Goal: Task Accomplishment & Management: Complete application form

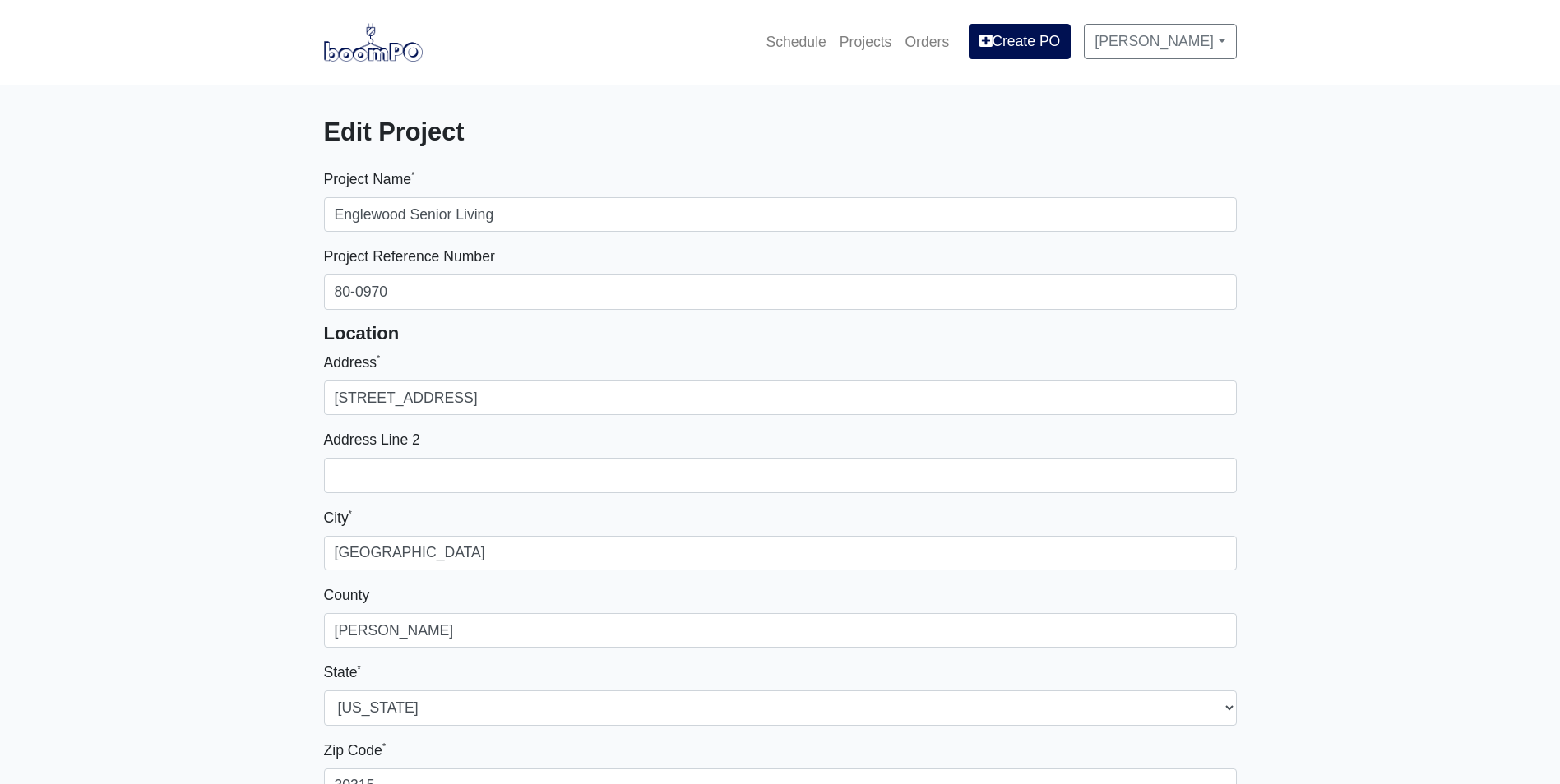
select select
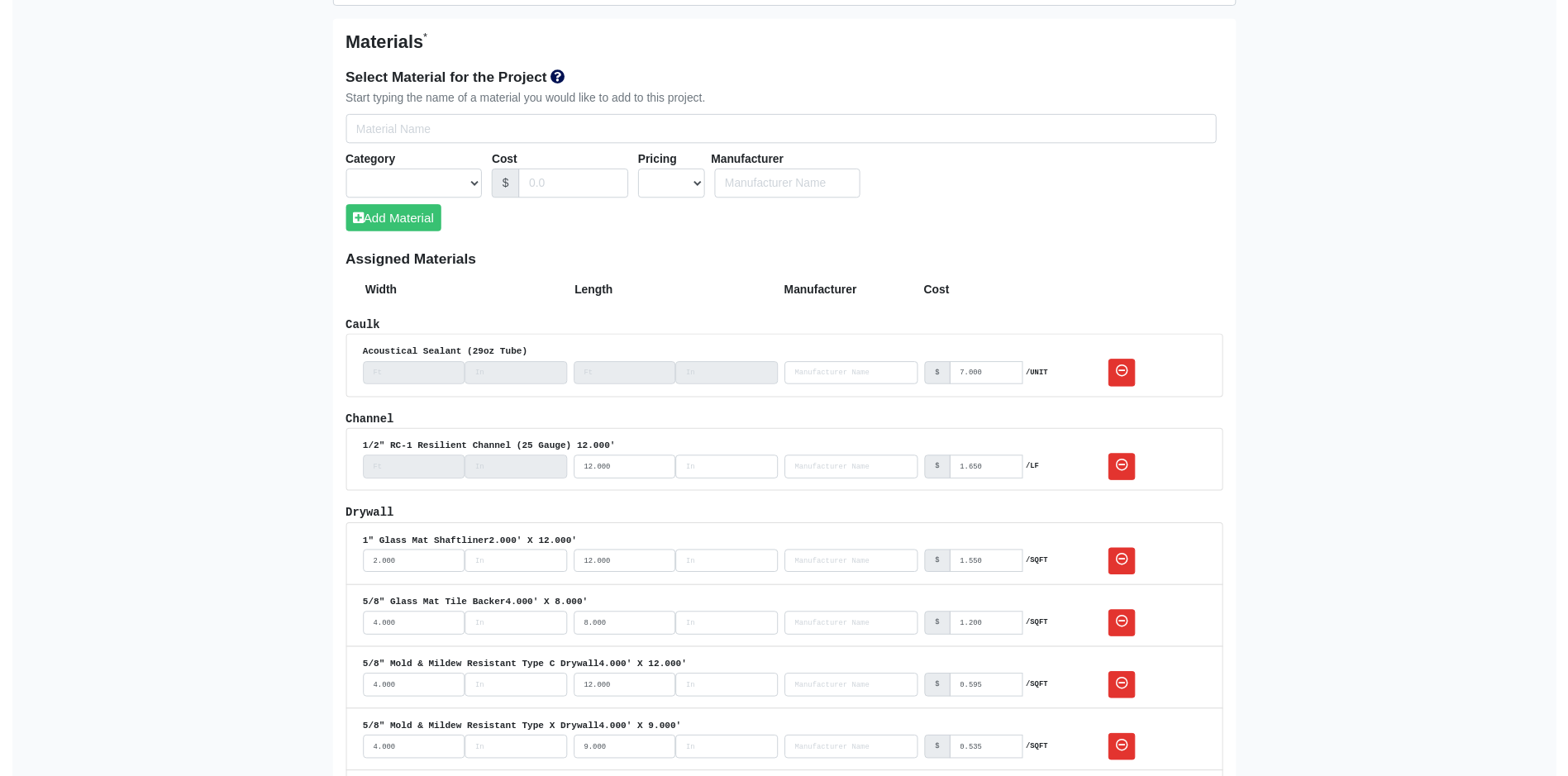
scroll to position [992, 0]
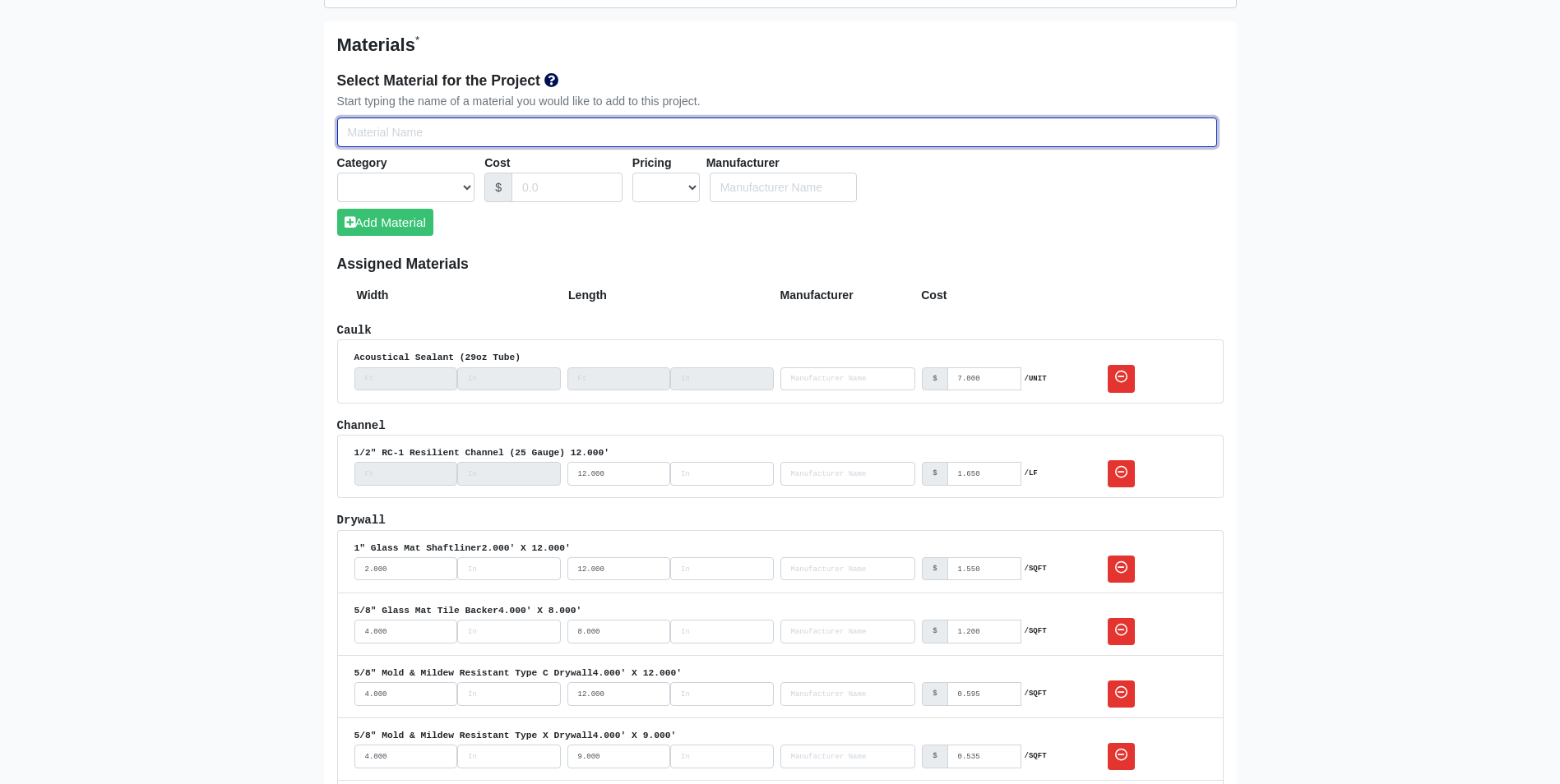
click at [357, 128] on input "Select Team Members for the Project" at bounding box center [777, 133] width 880 height 30
type input "1"
select select
type input "1/"
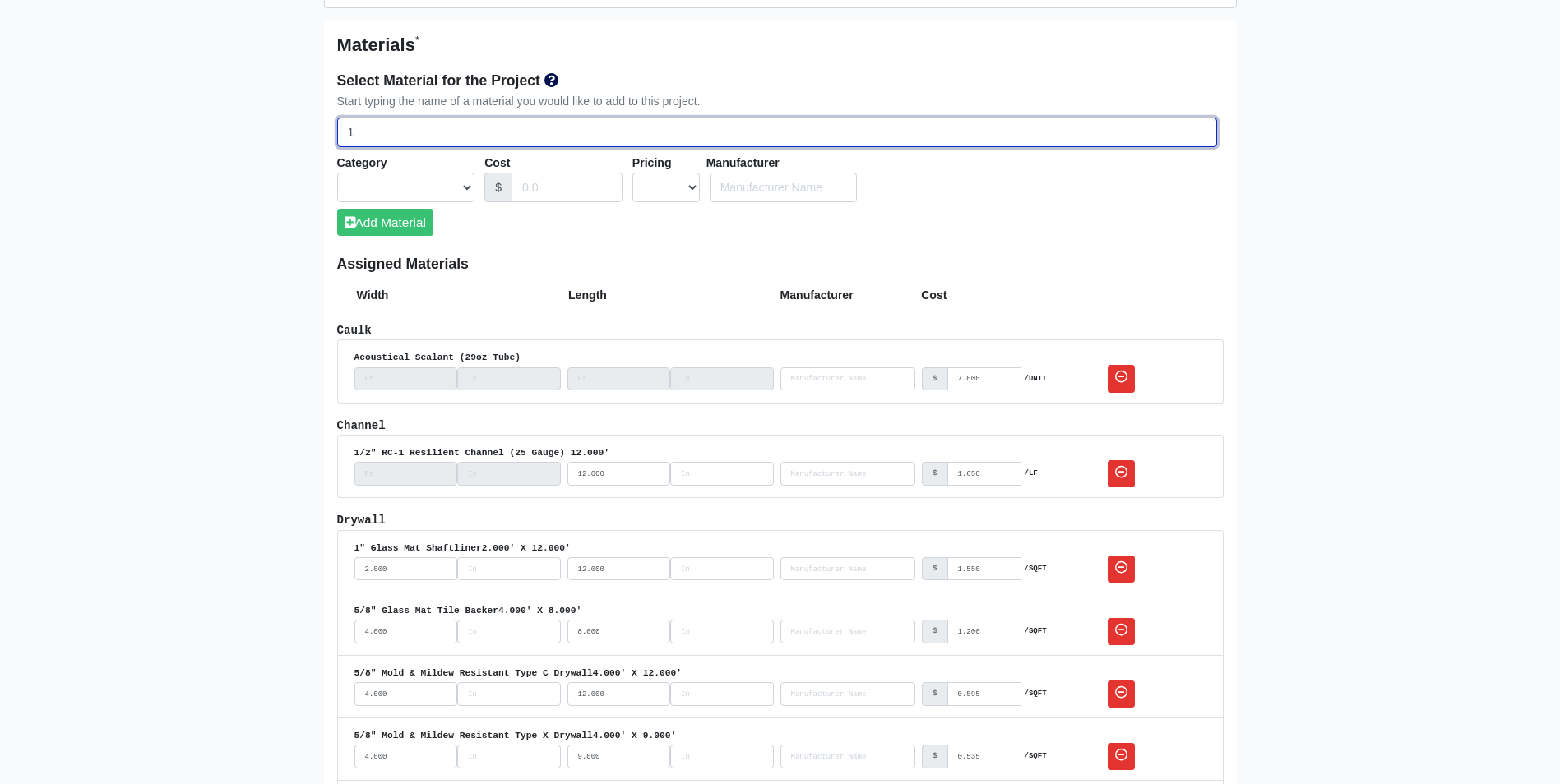
select select
type input "1/2"
select select
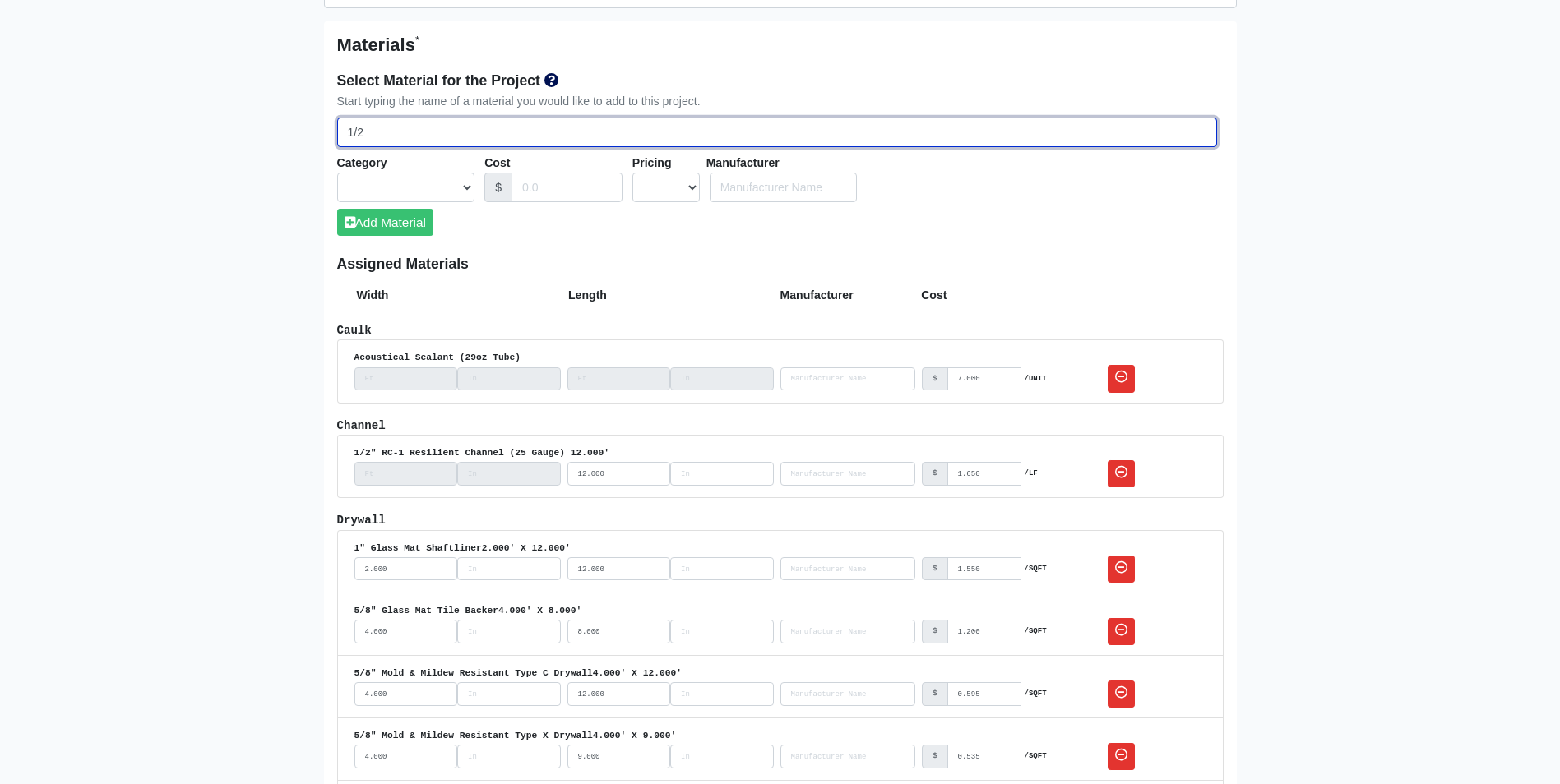
select select
type input "1/2""
select select
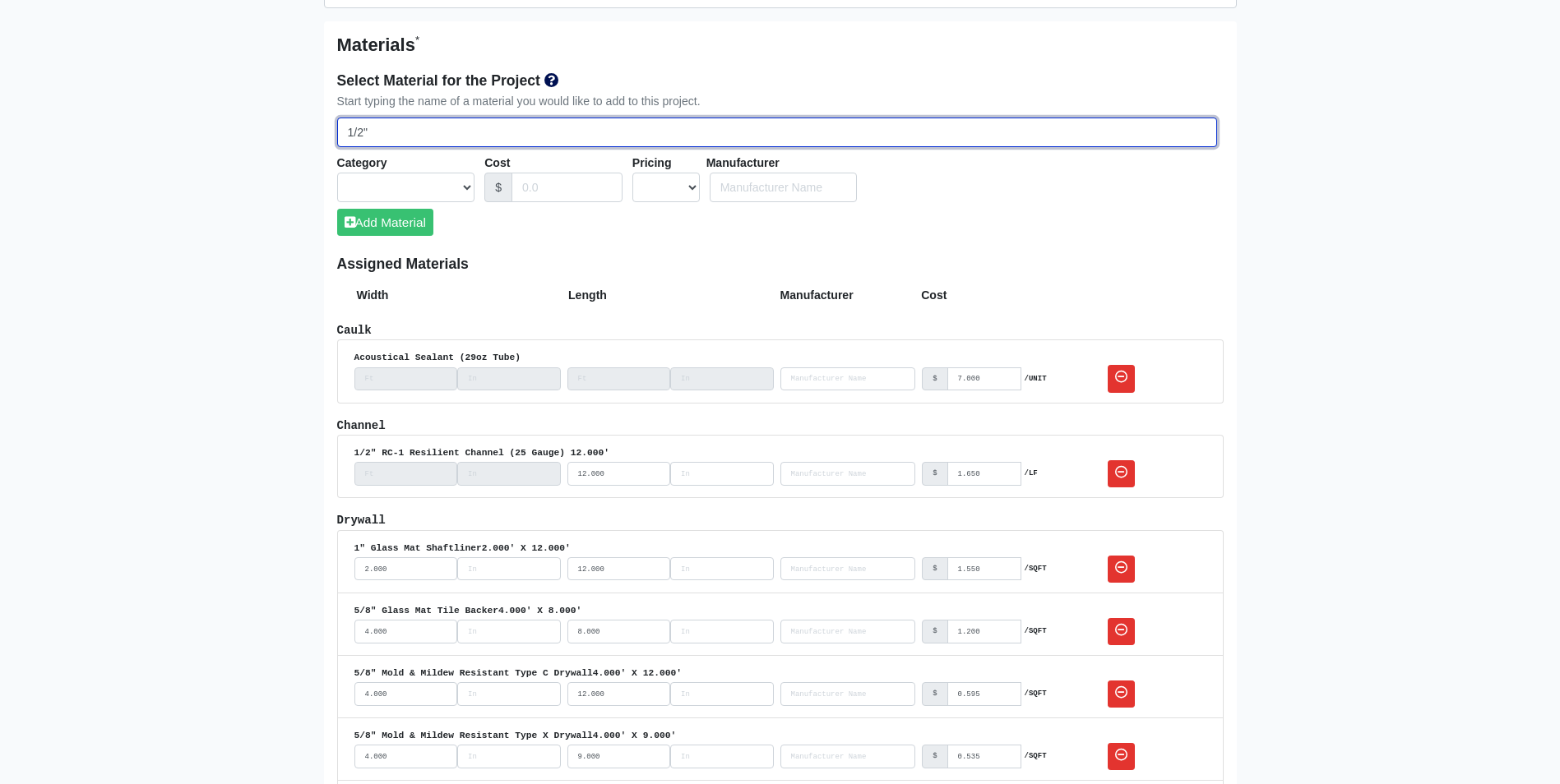
select select
type input "1/2""
select select
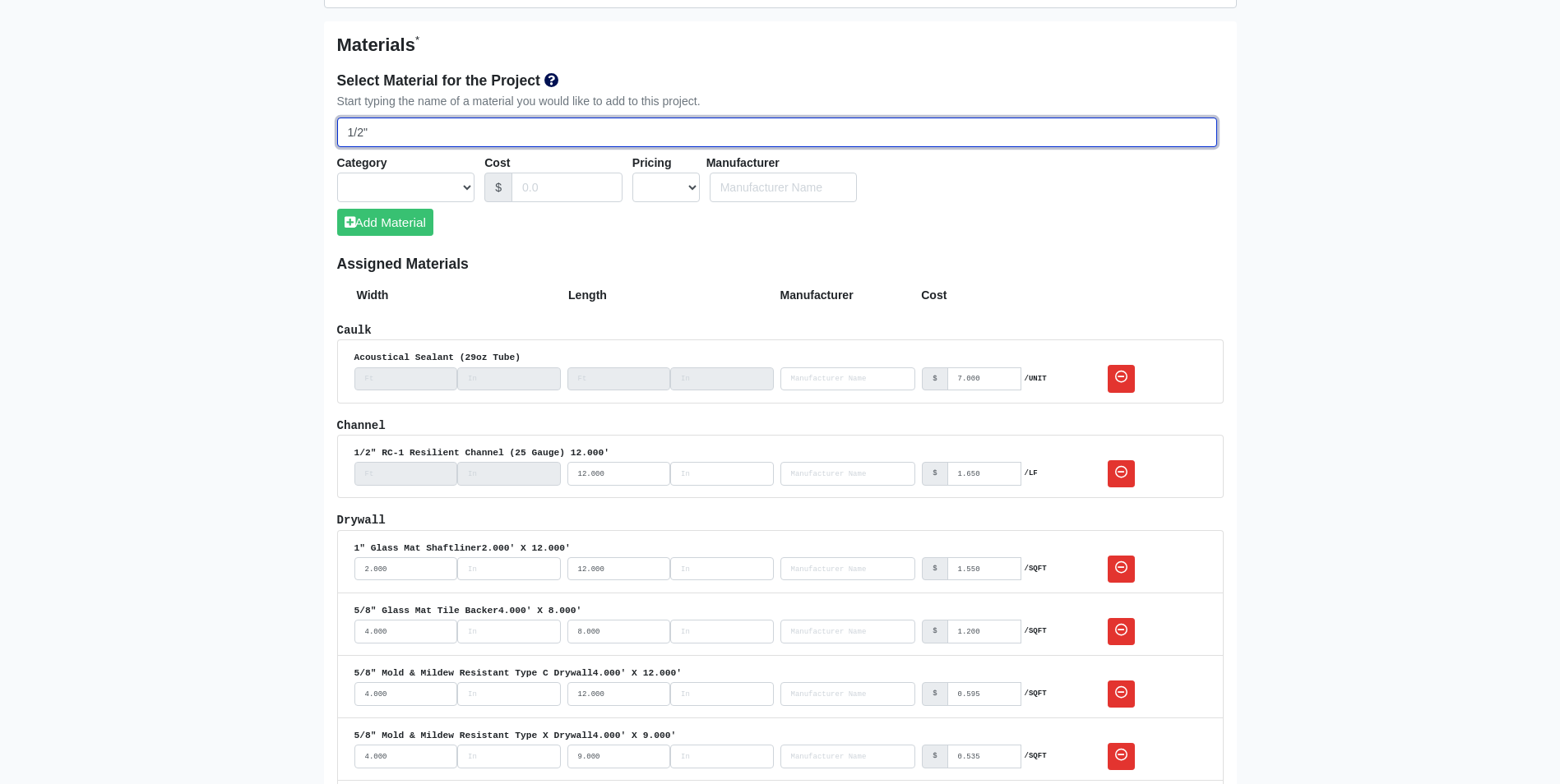
select select
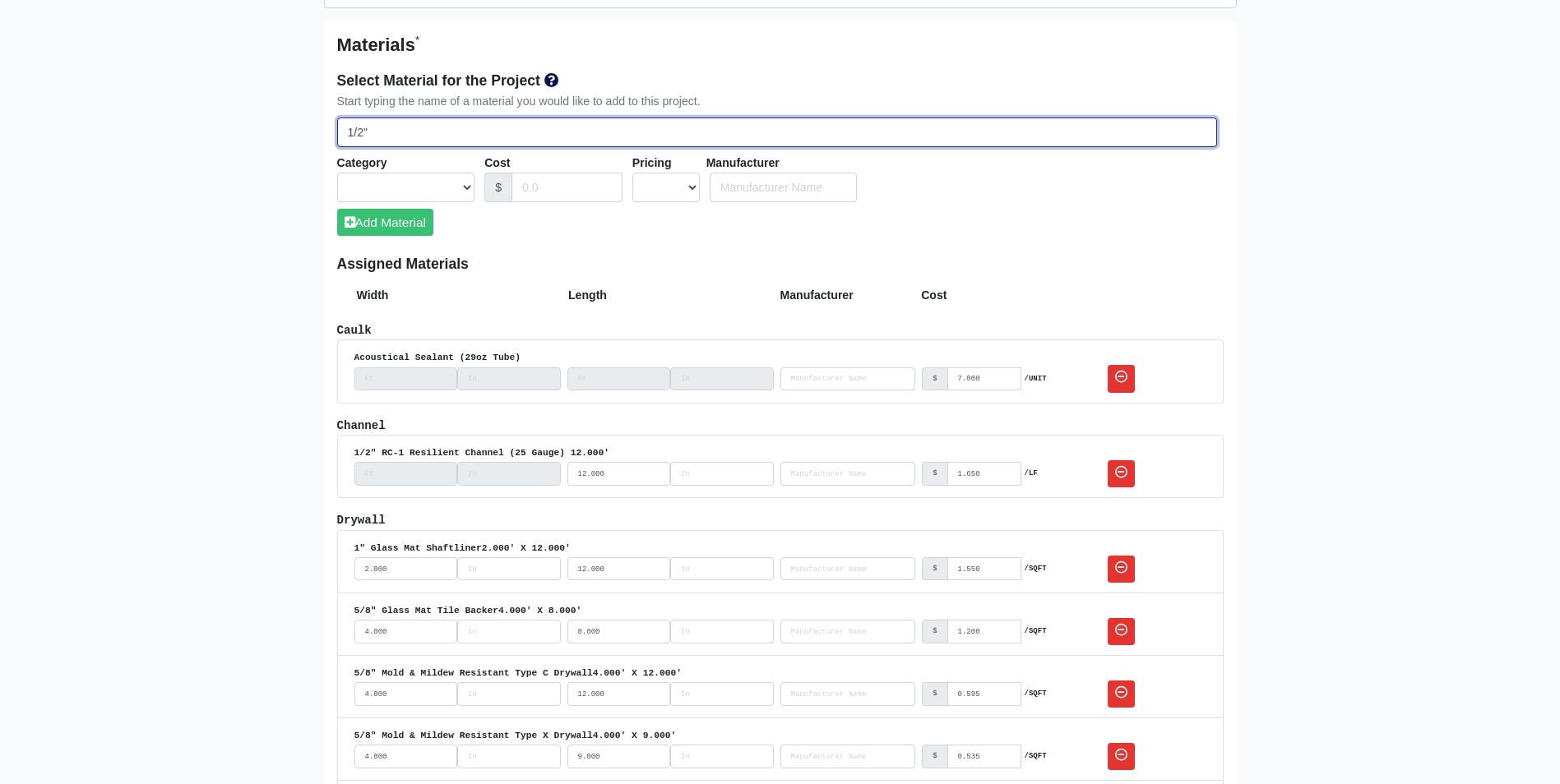
select select
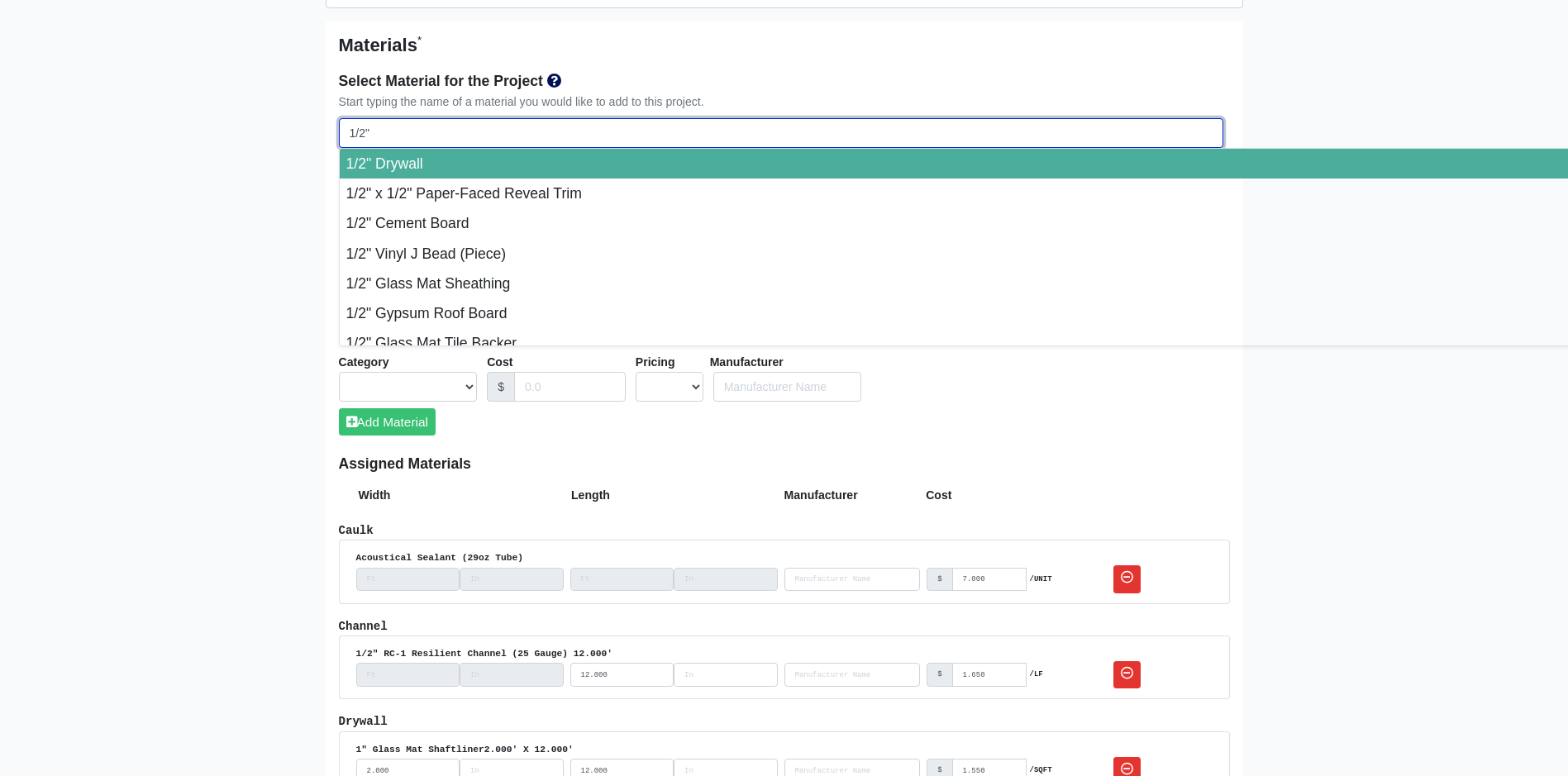
type input "1/2" T"
select select
type input "1/2" Ty"
select select
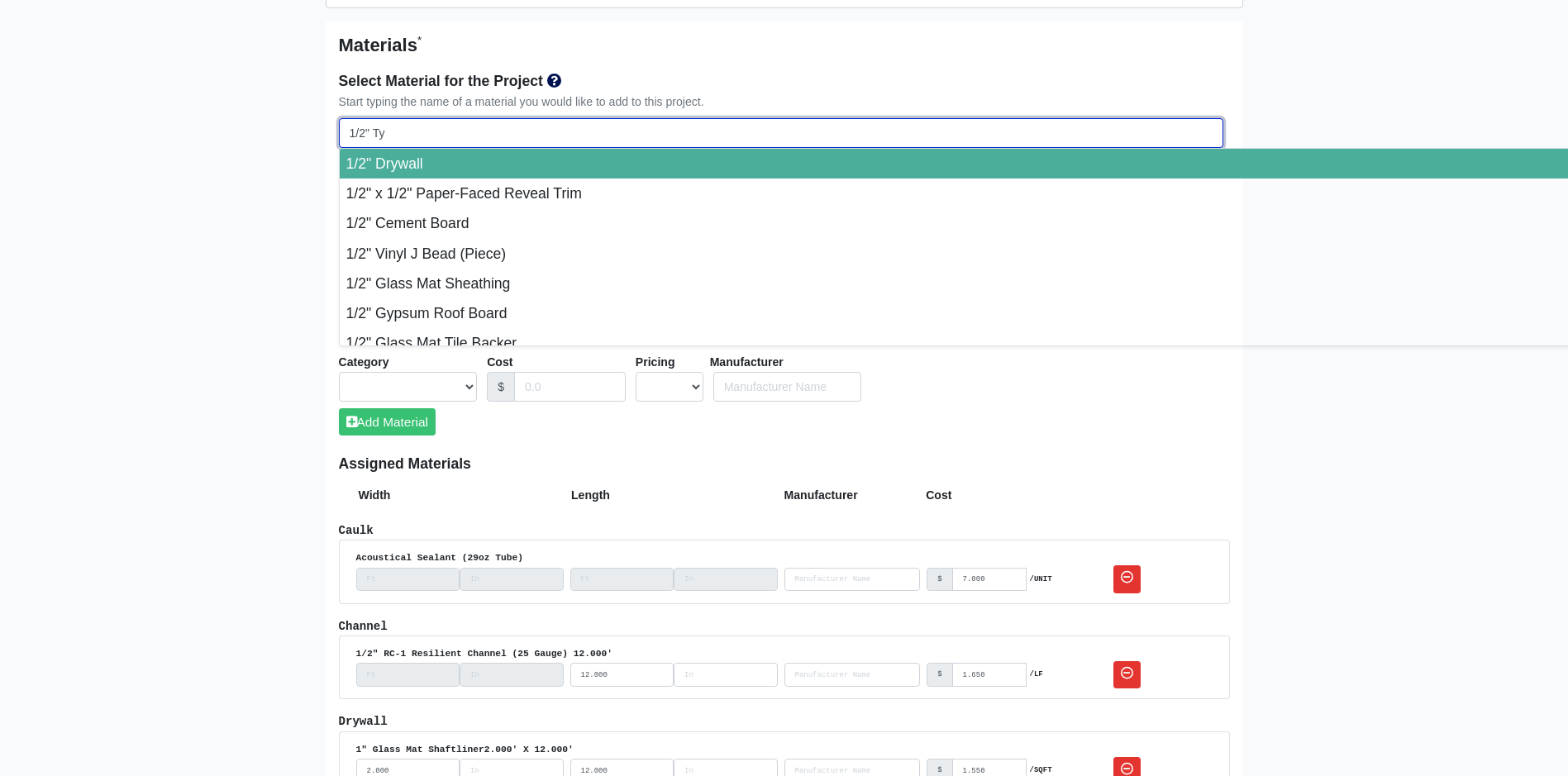
select select
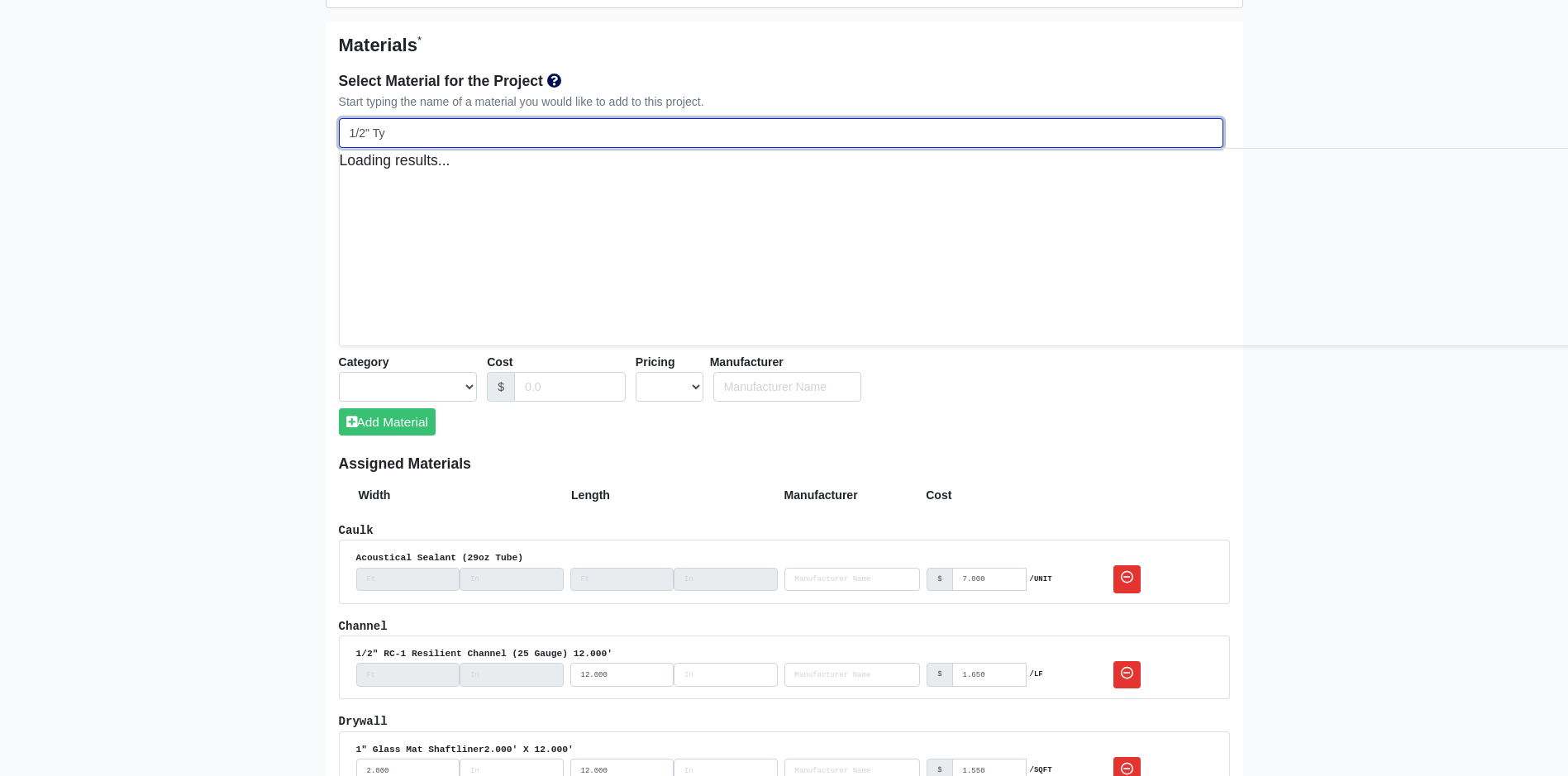
type input "1/2" Typ"
select select
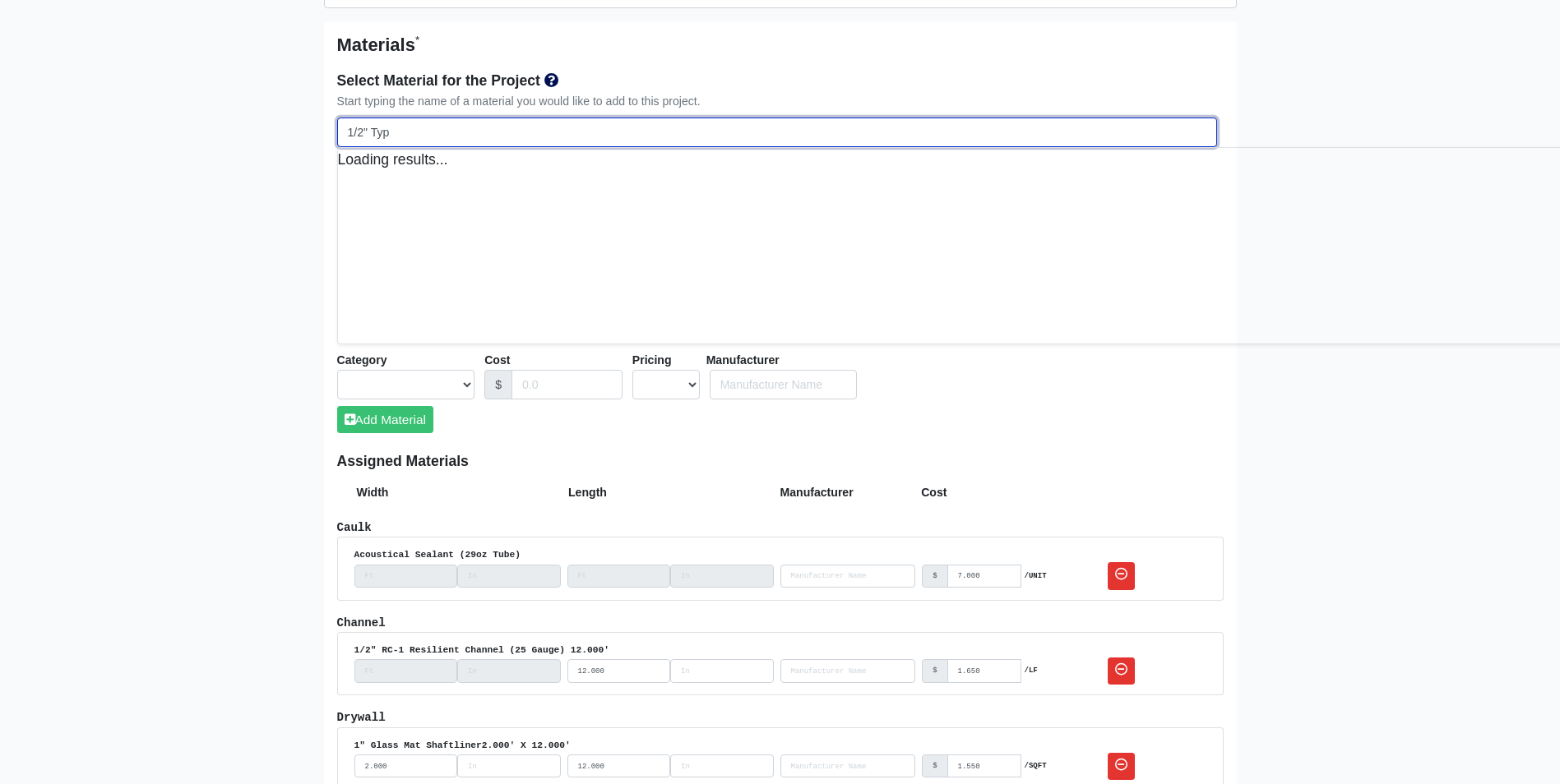
type input "1/2" Type"
select select
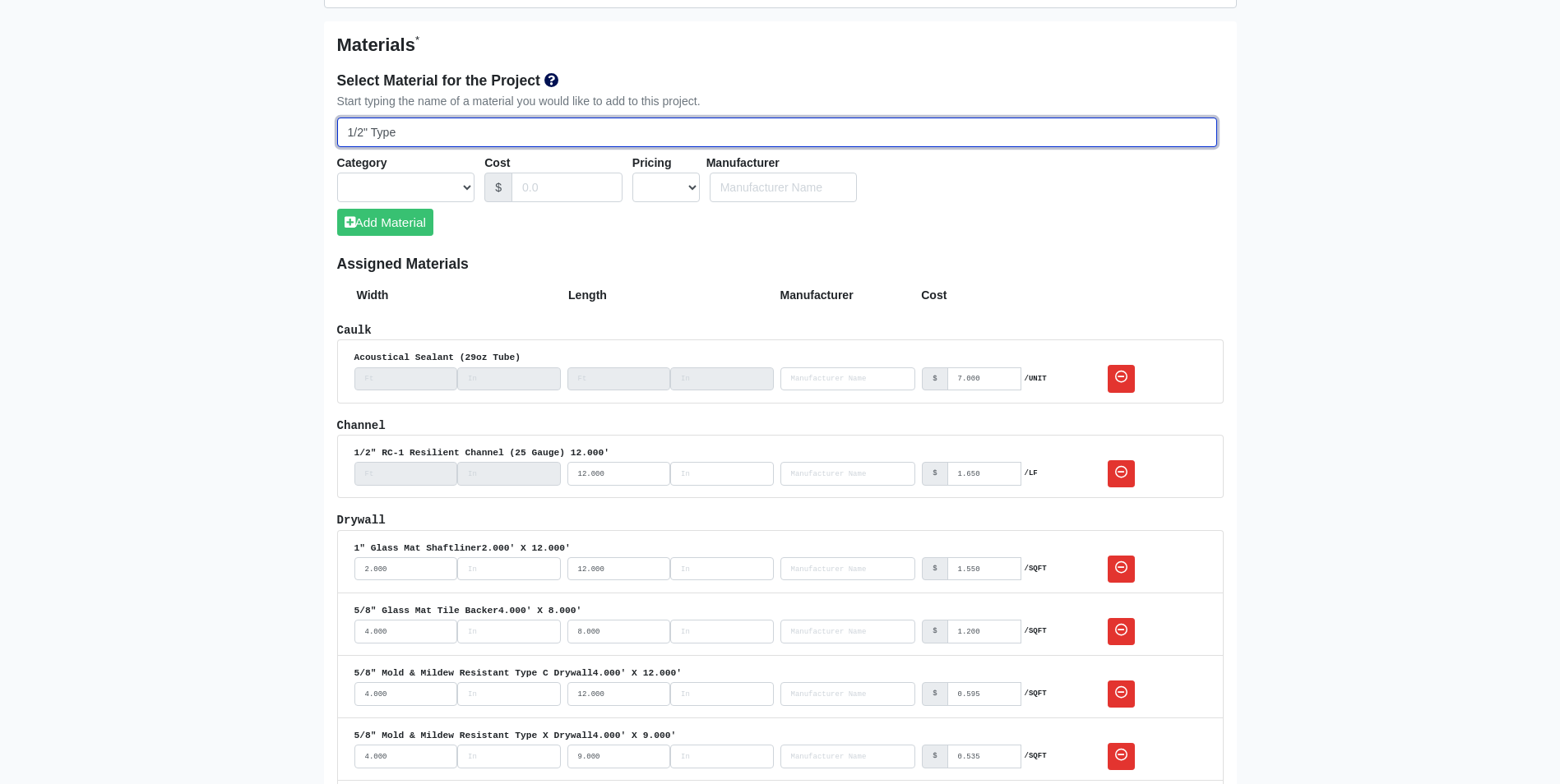
type input "1/2" Type"
select select
type input "1/2" Type C"
select select
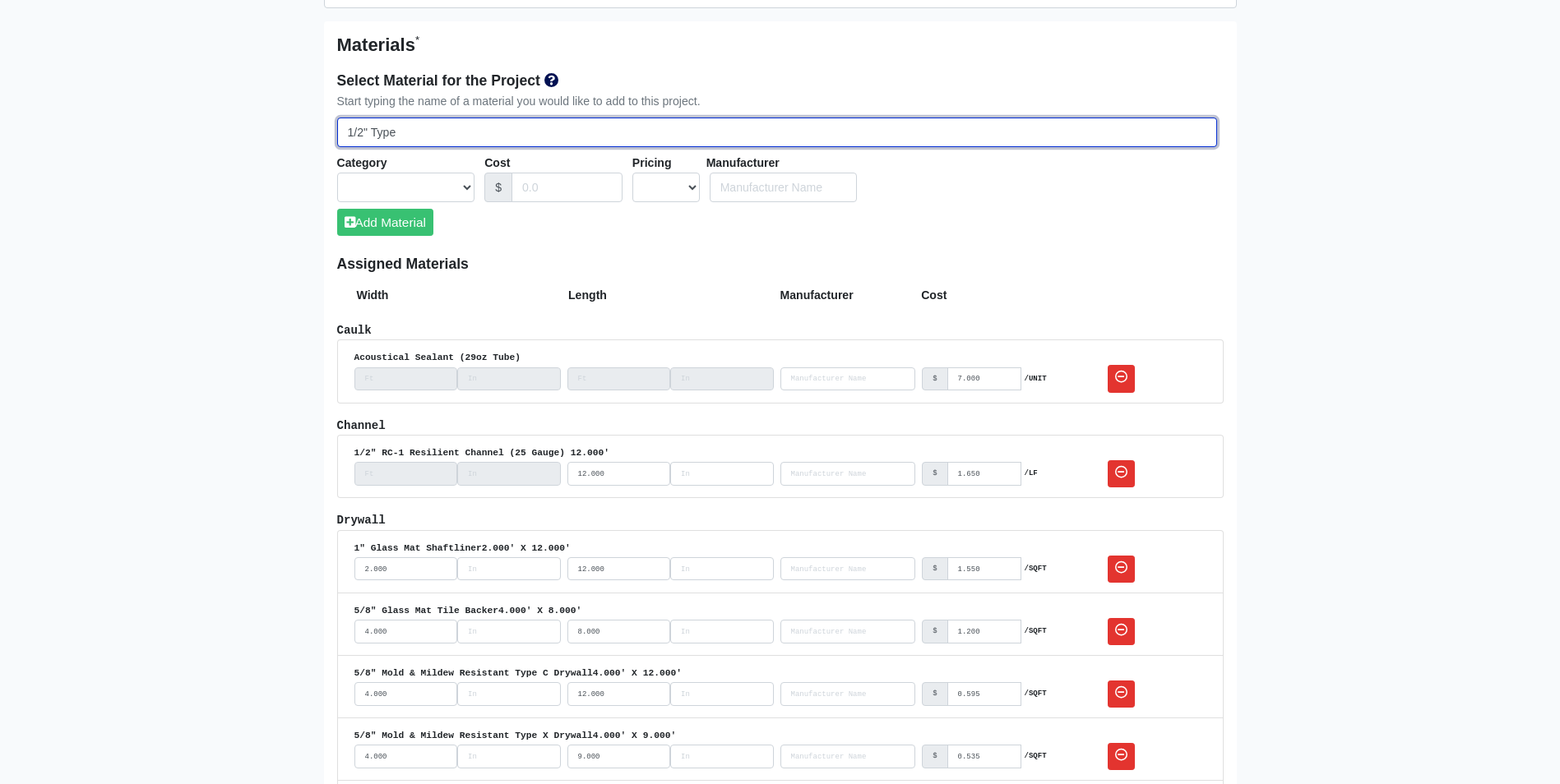
select select
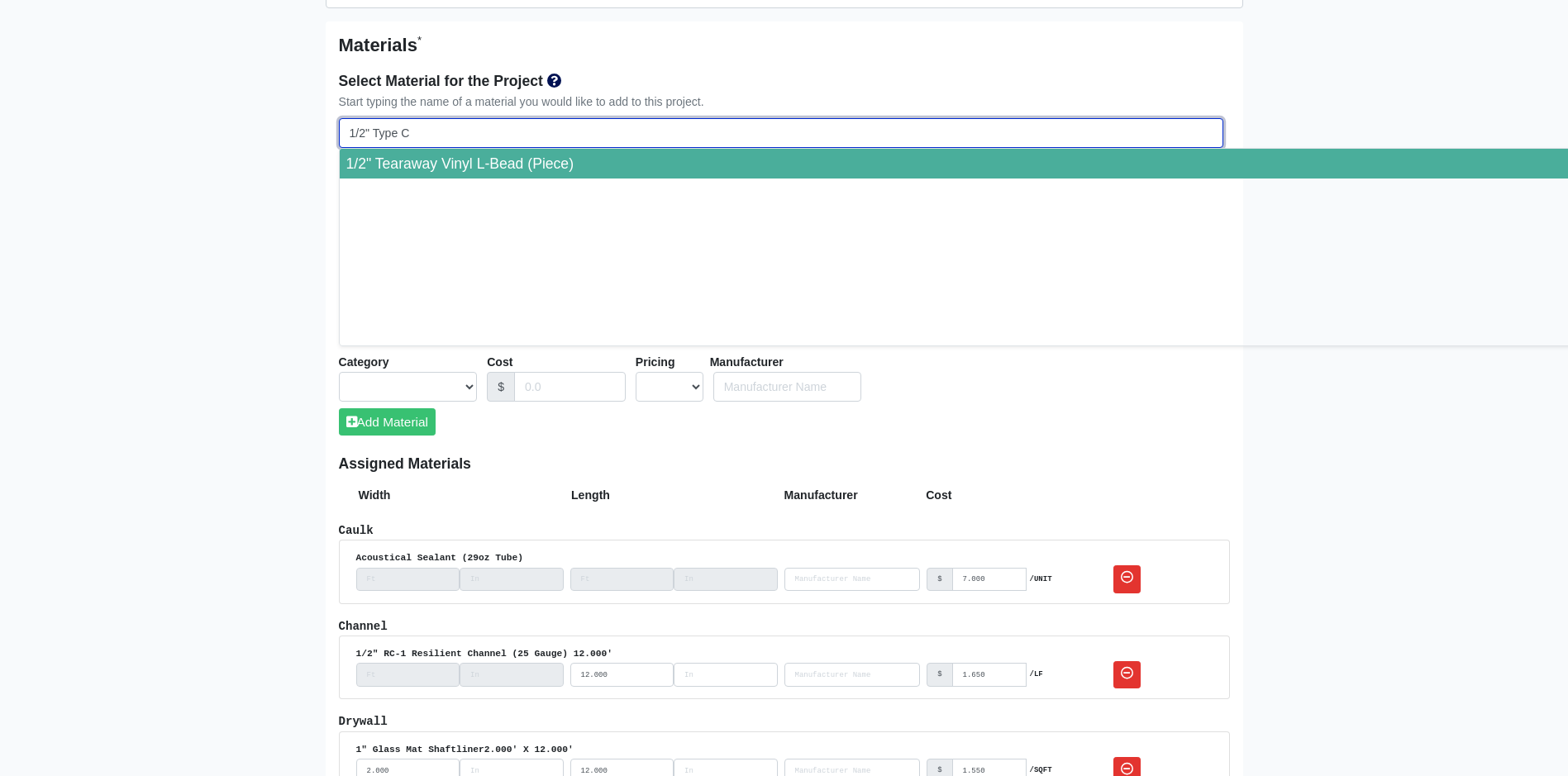
type input "1/2" Type C"
select select
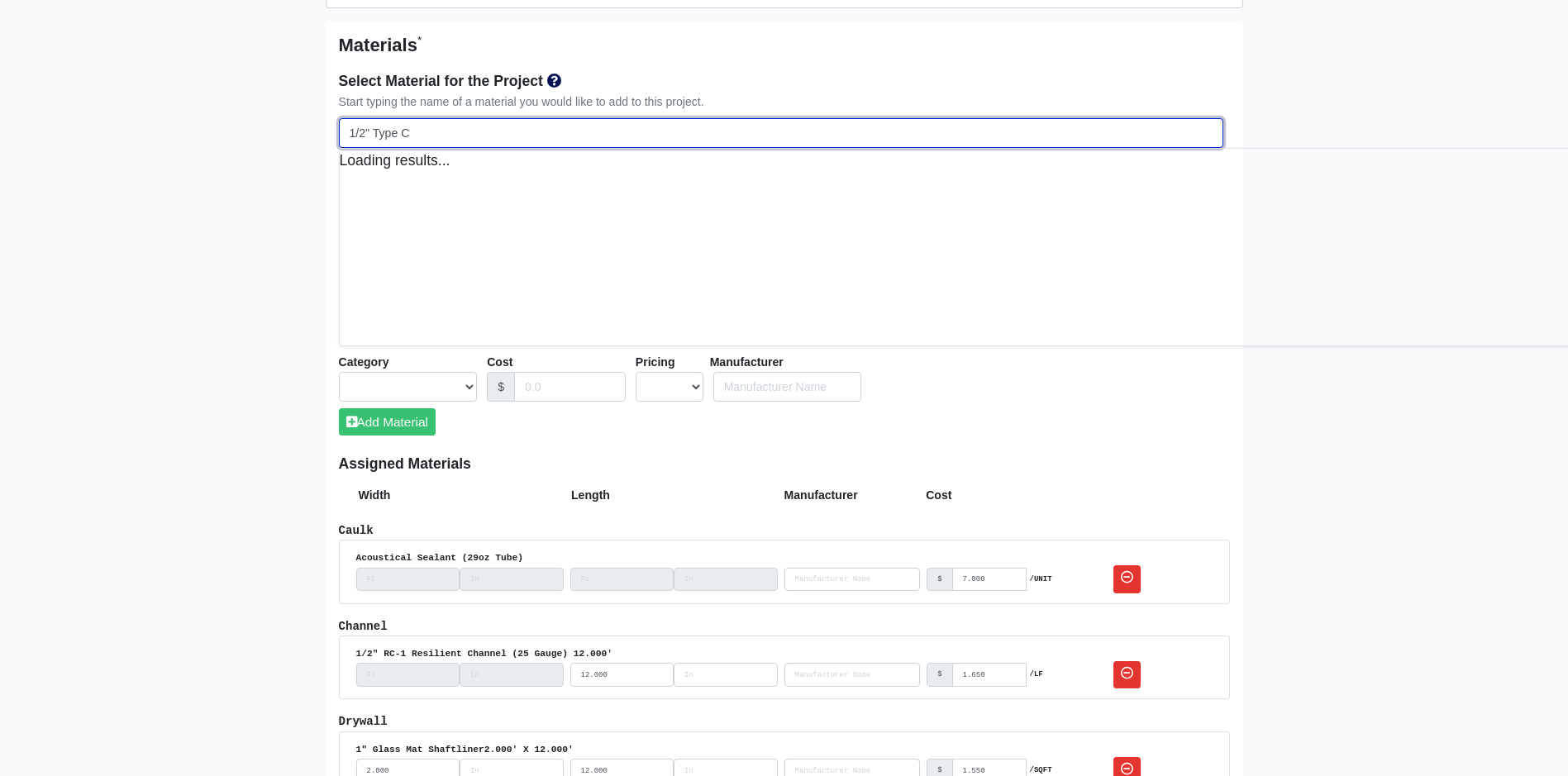
select select
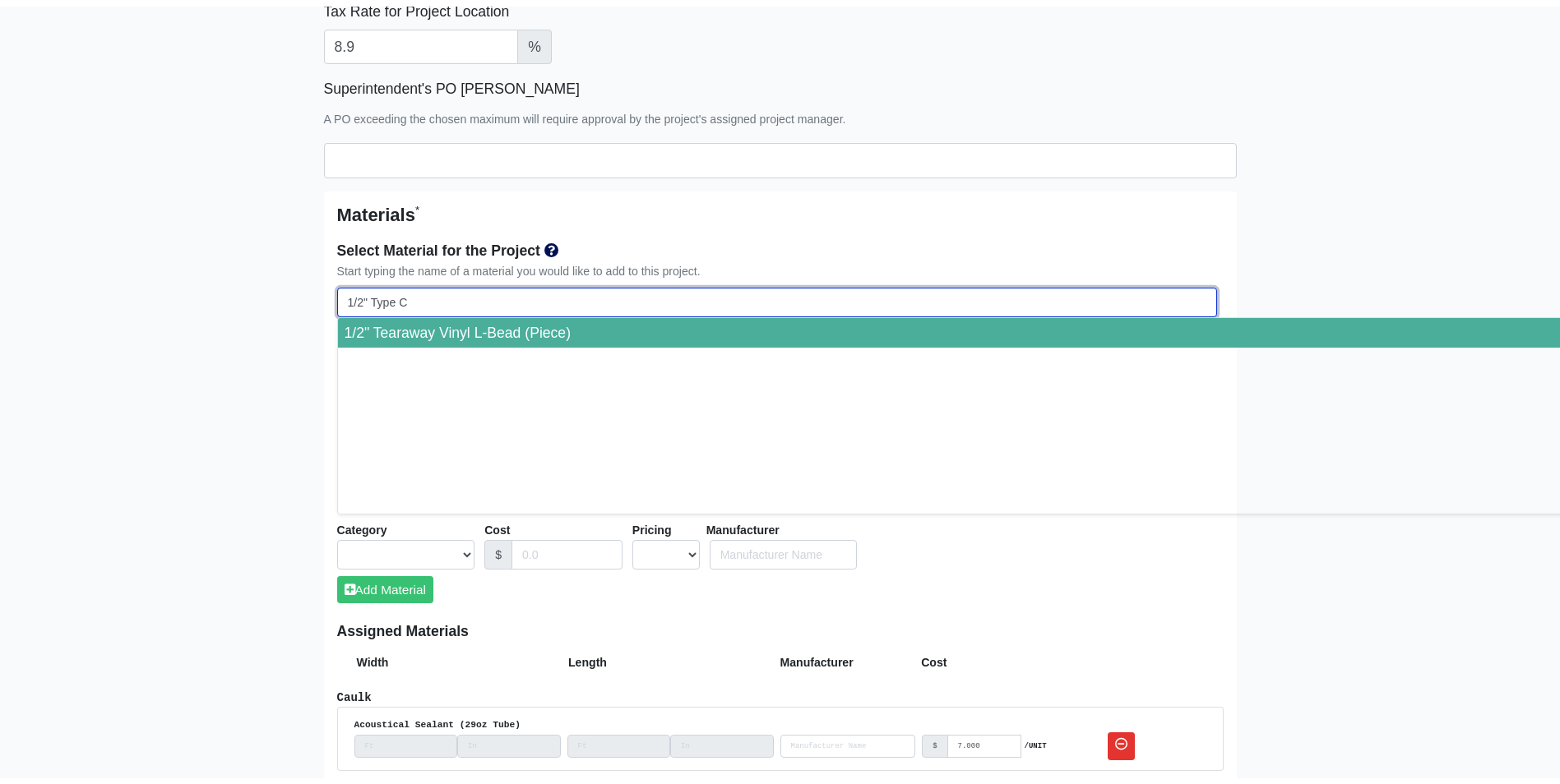
scroll to position [822, 0]
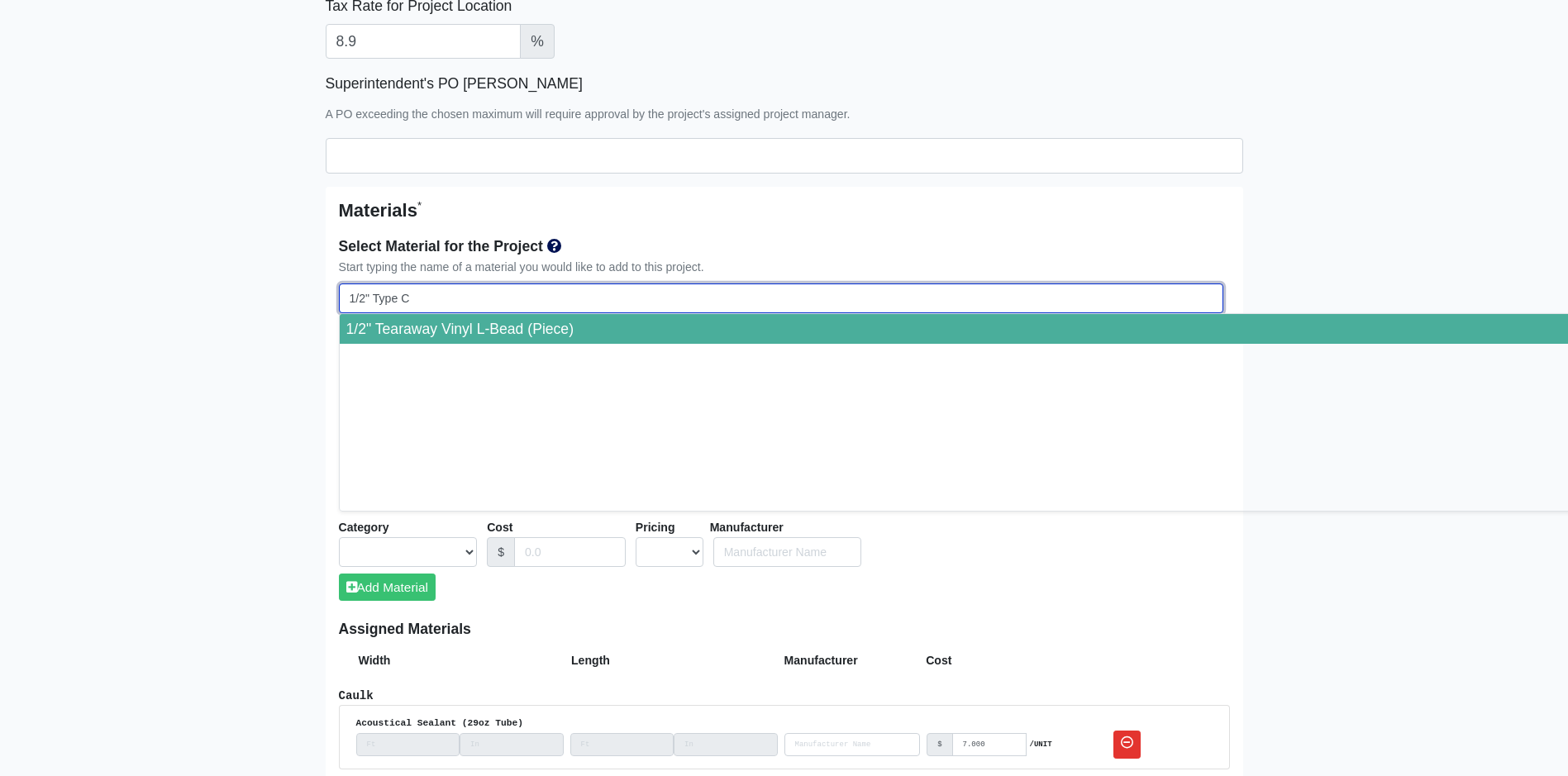
type input "1/2" Type C D"
select select
type input "1/2" Type C Dr"
select select
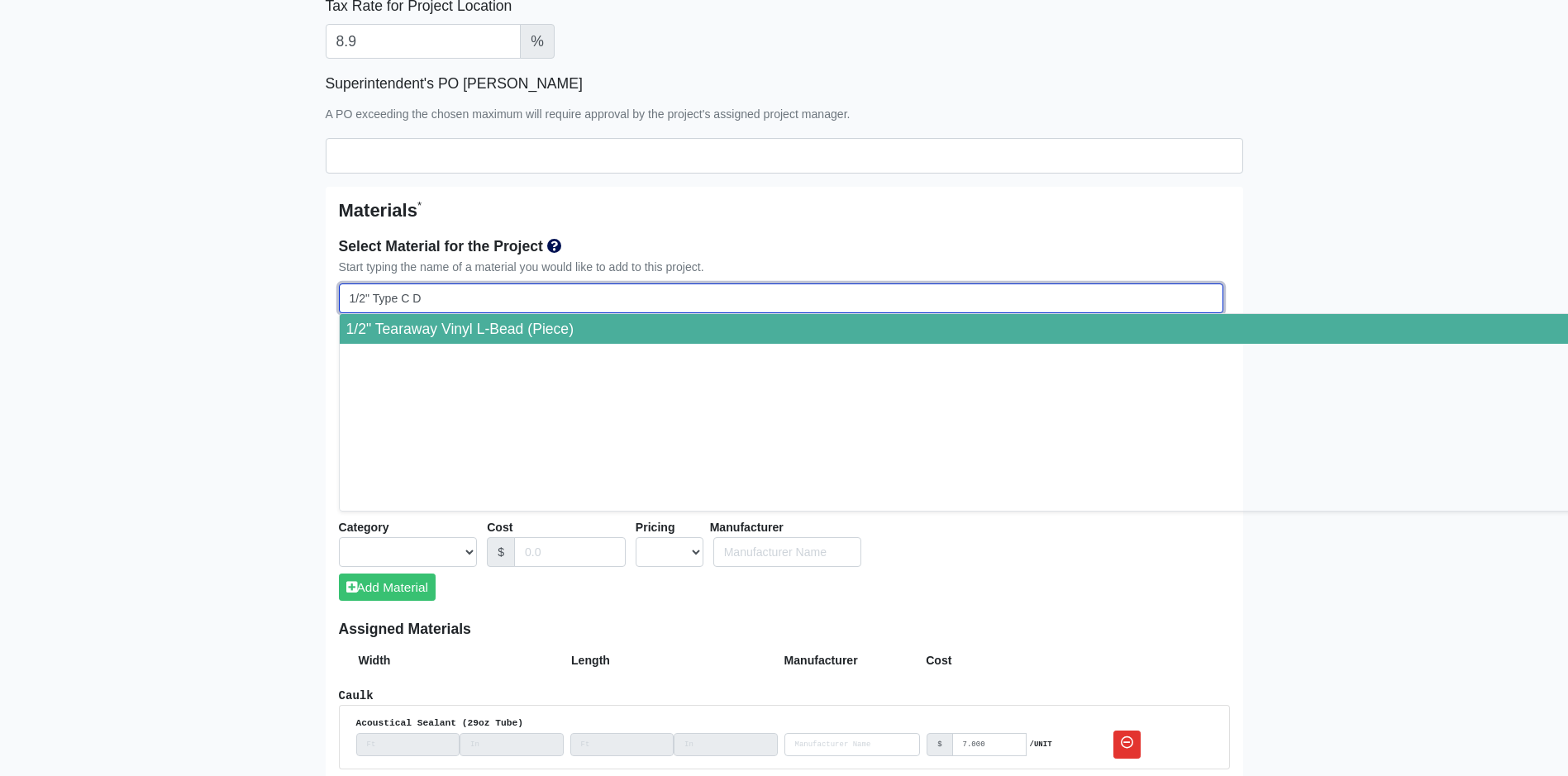
select select
type input "1/2" Type C Dry"
select select
type input "1/2" Type C Dryw"
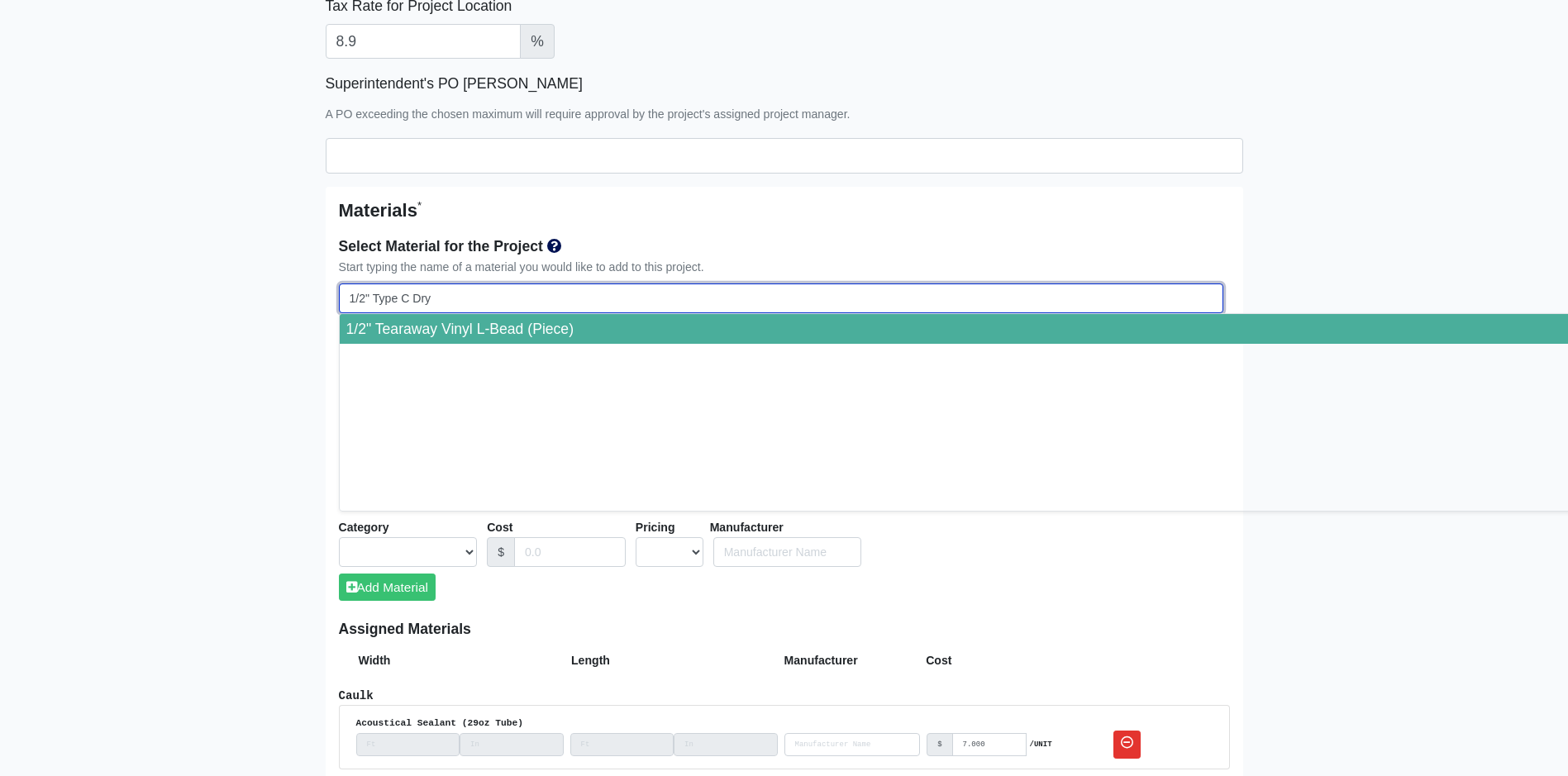
select select
type input "1/2" Type C Drywa"
select select
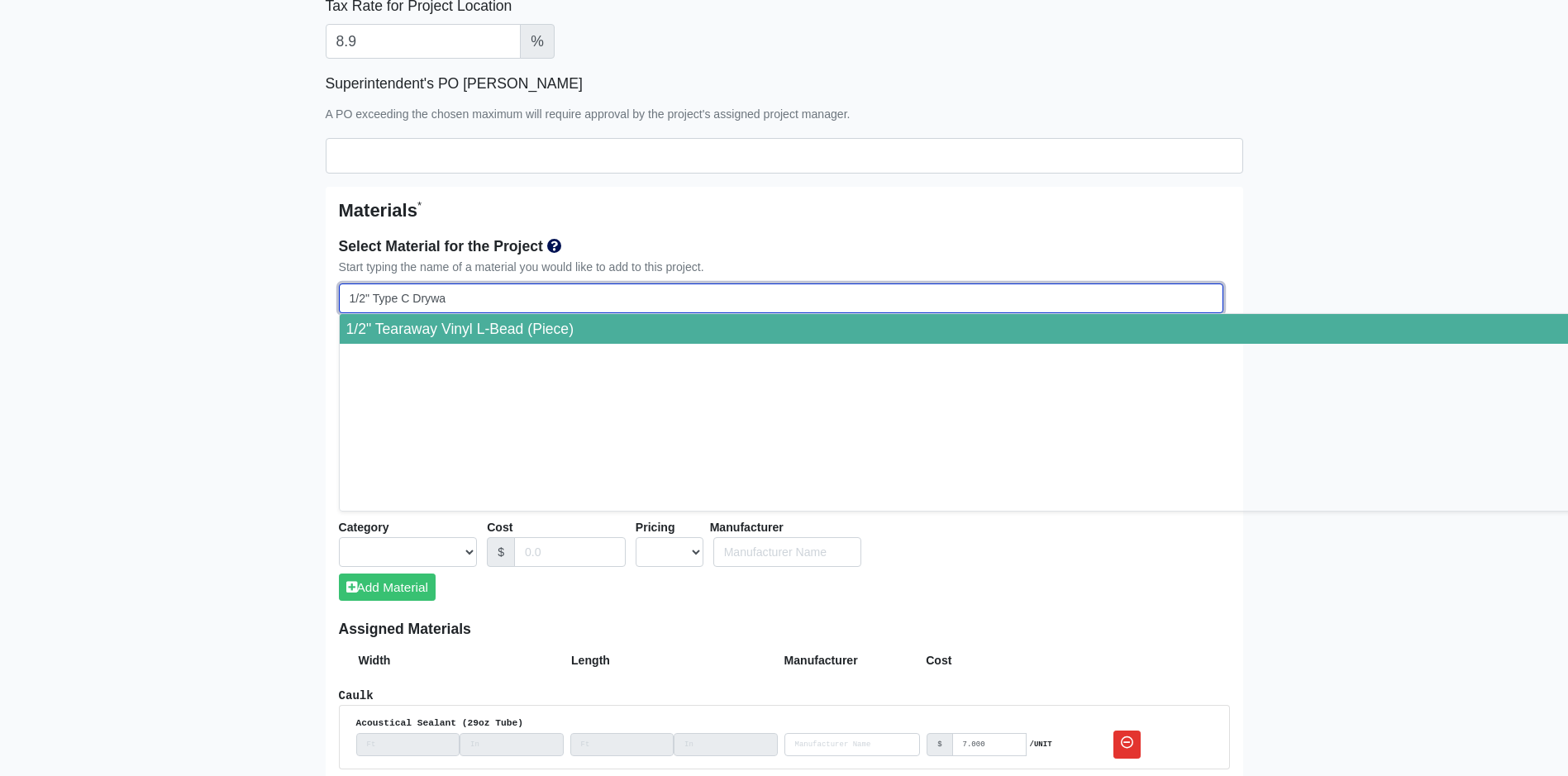
type input "1/2" Type C Drywal"
select select
type input "1/2" Type C Drywall"
select select
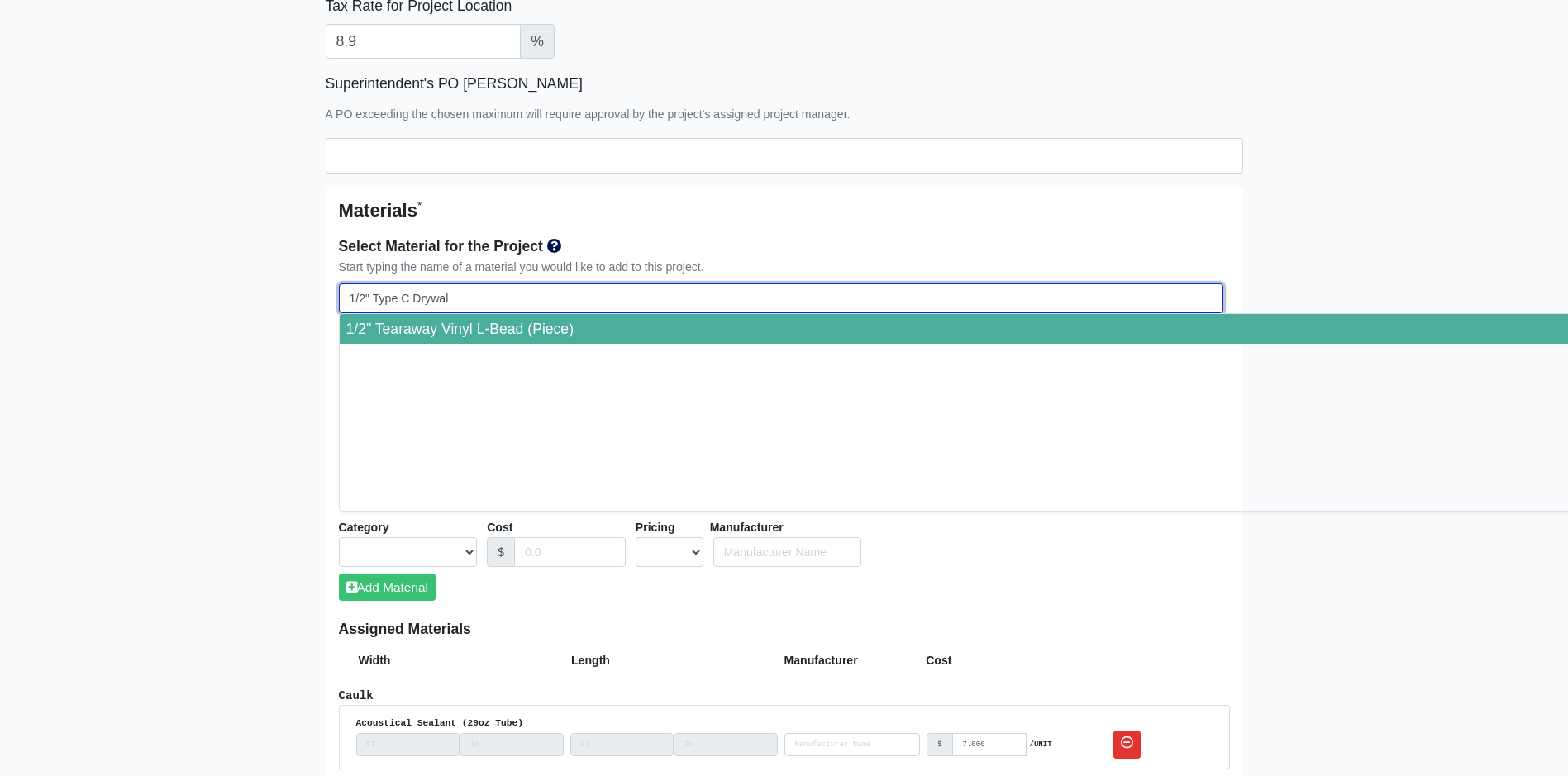
select select
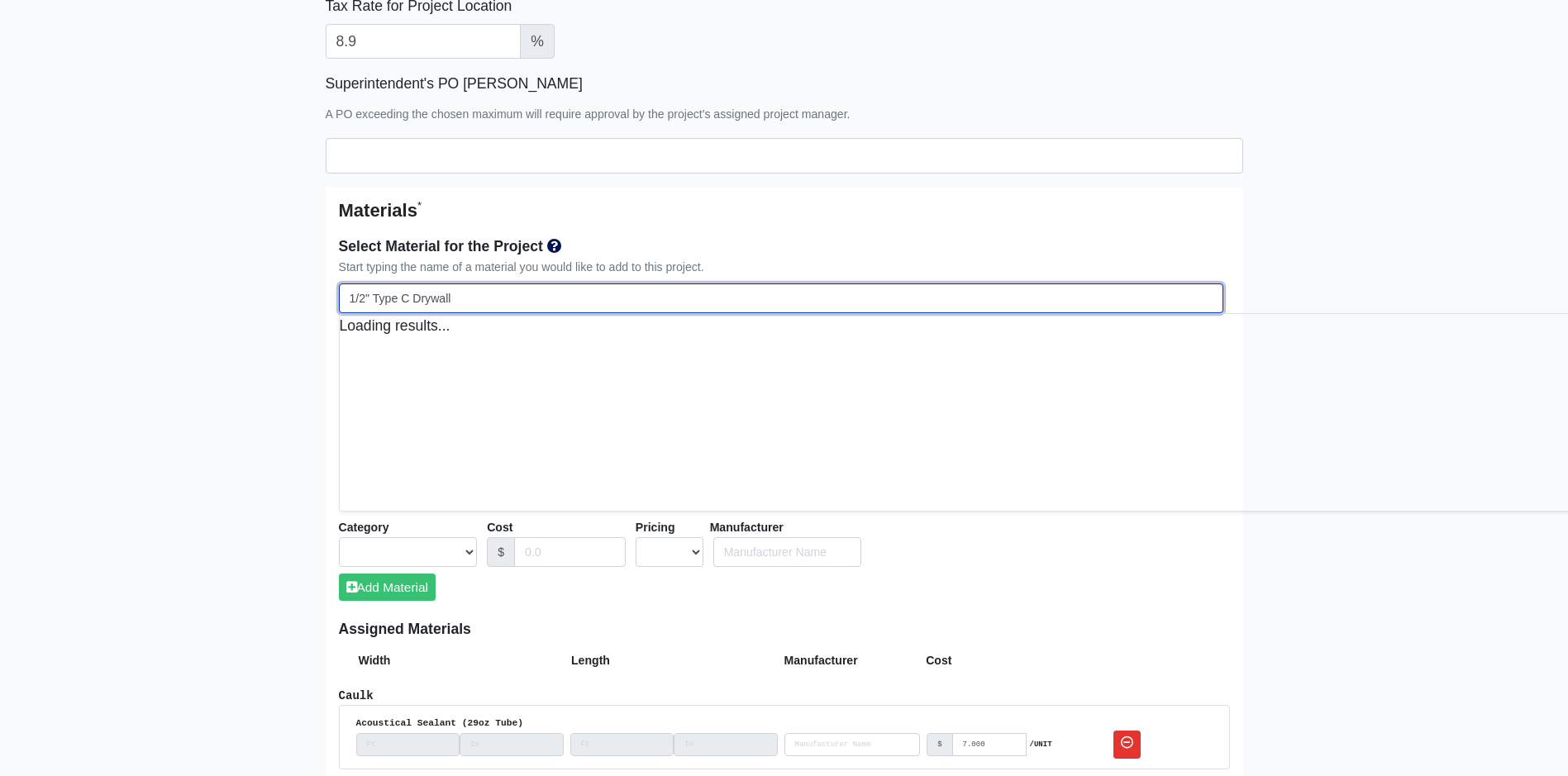
select select
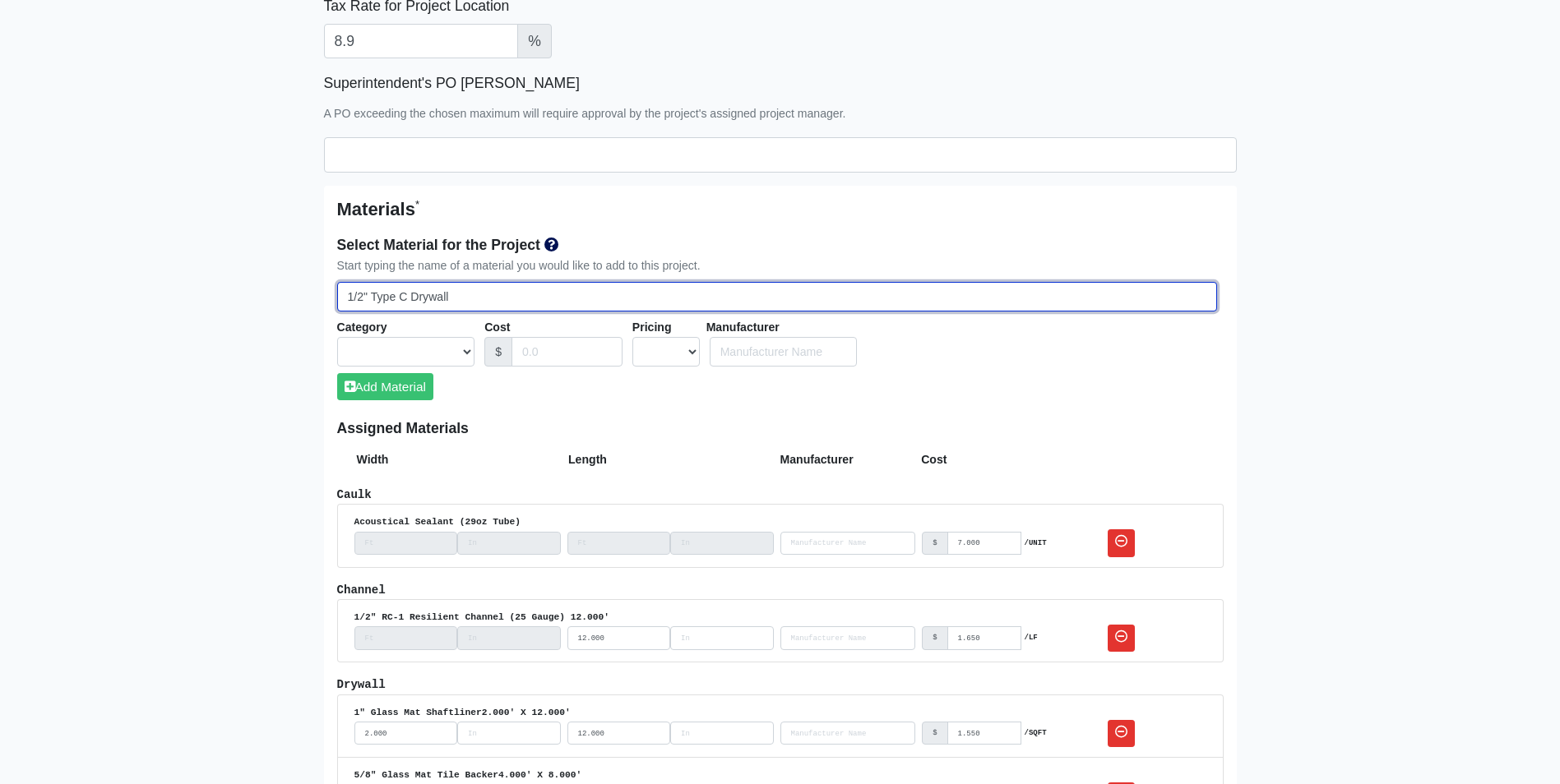
type input "1/2" Type C Drywall"
select select
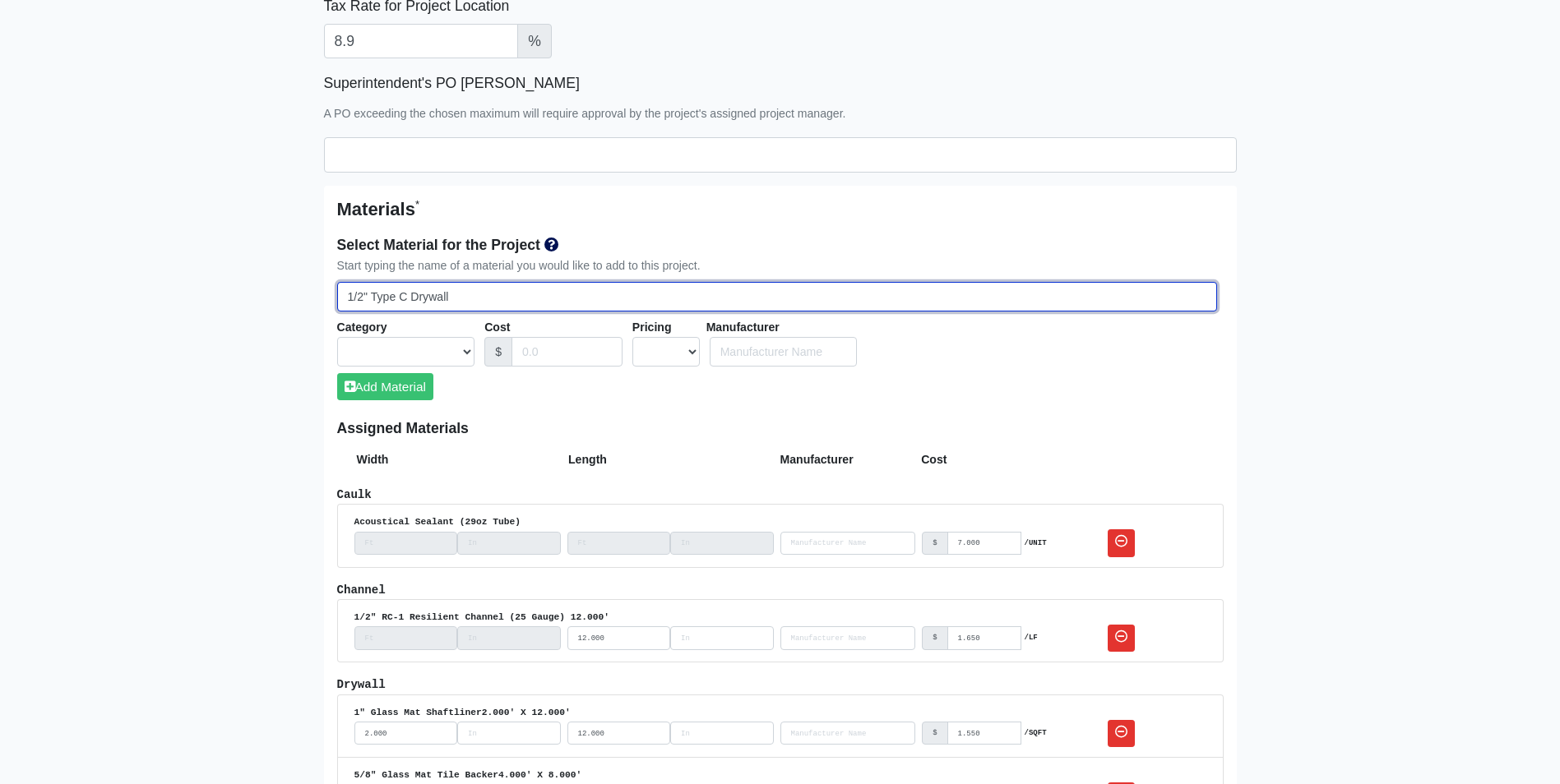
type input "1/2" Type C Drywall"
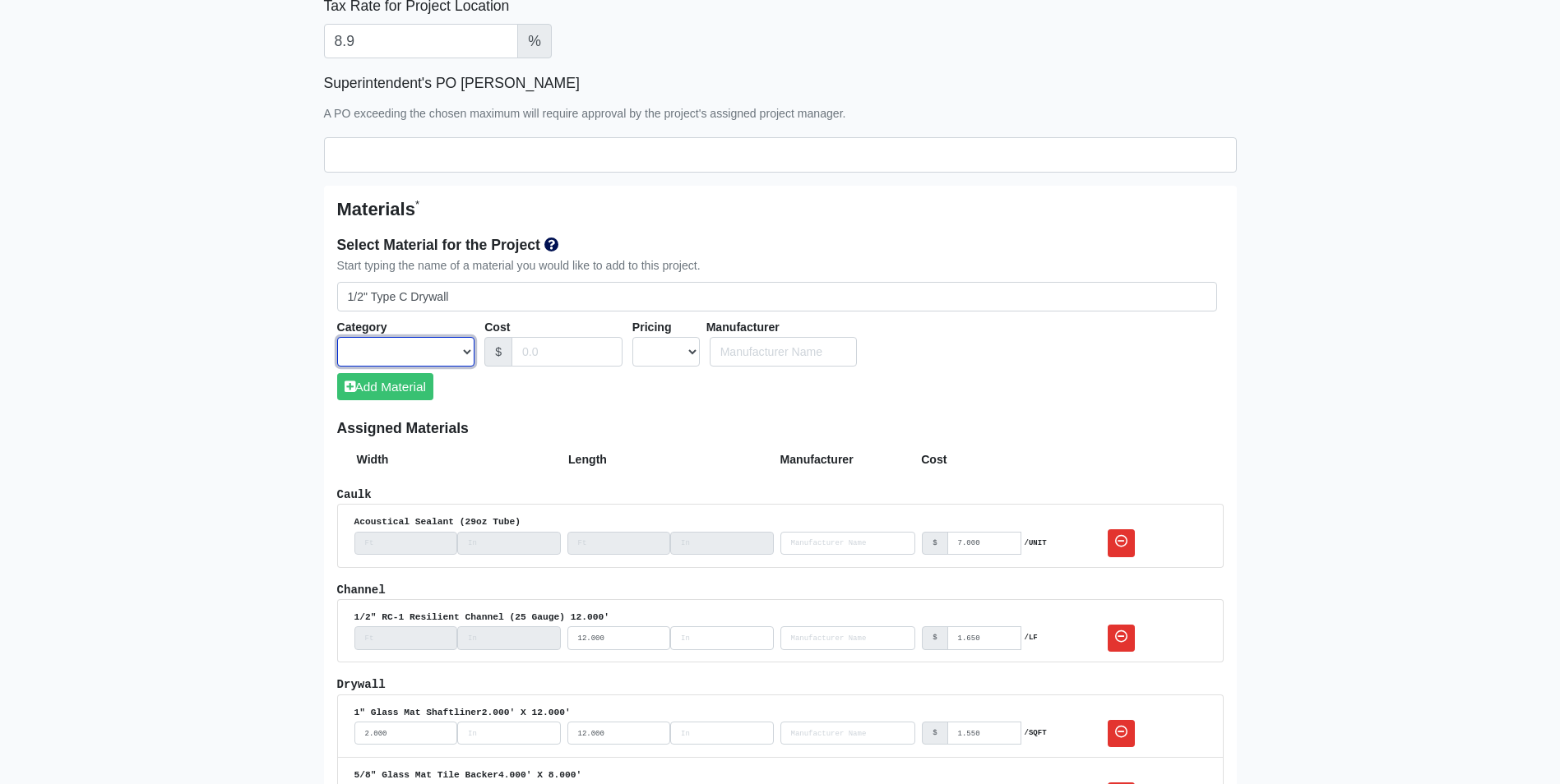
select select
select select "[object Object]"
select select
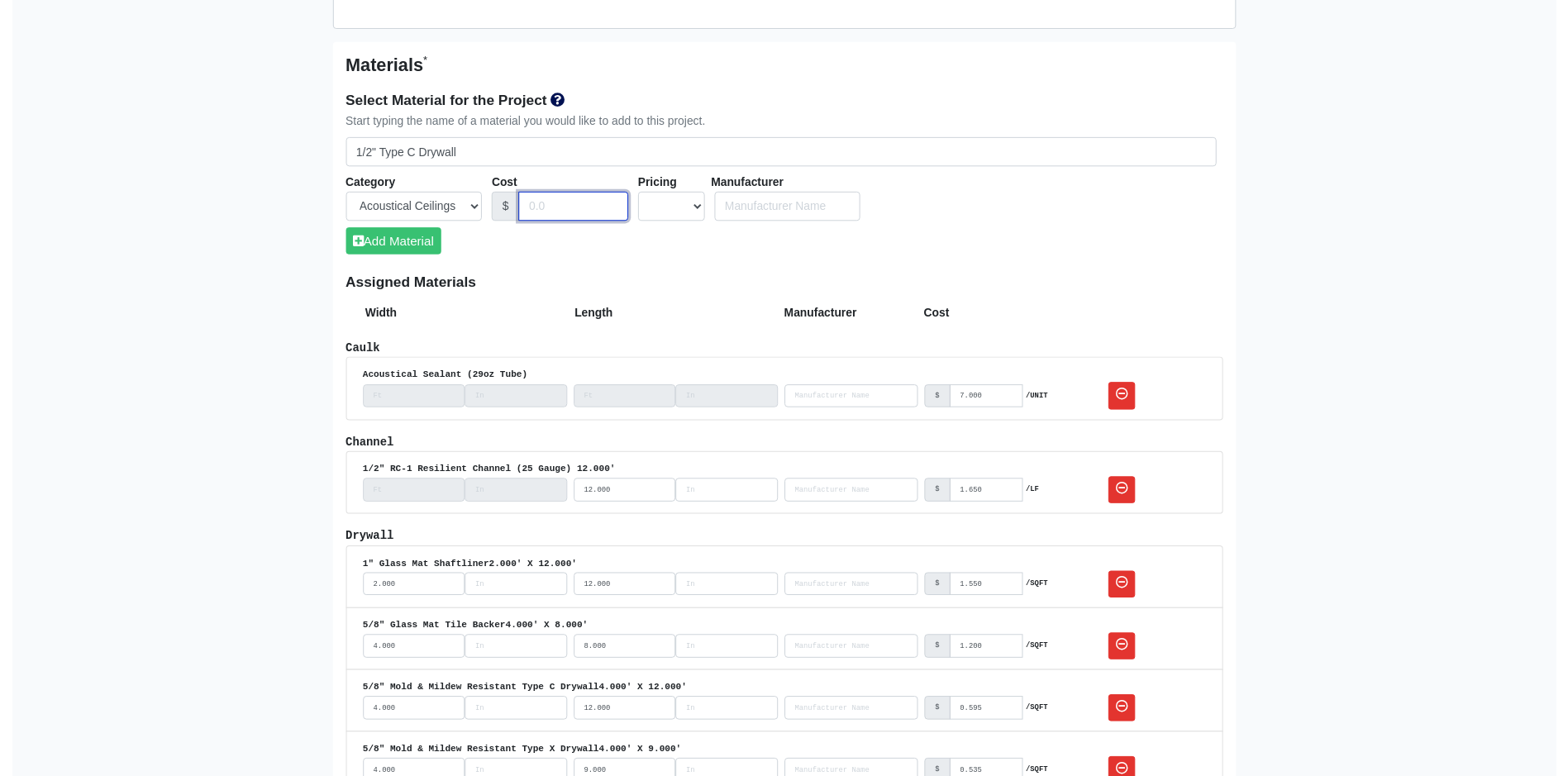
scroll to position [909, 0]
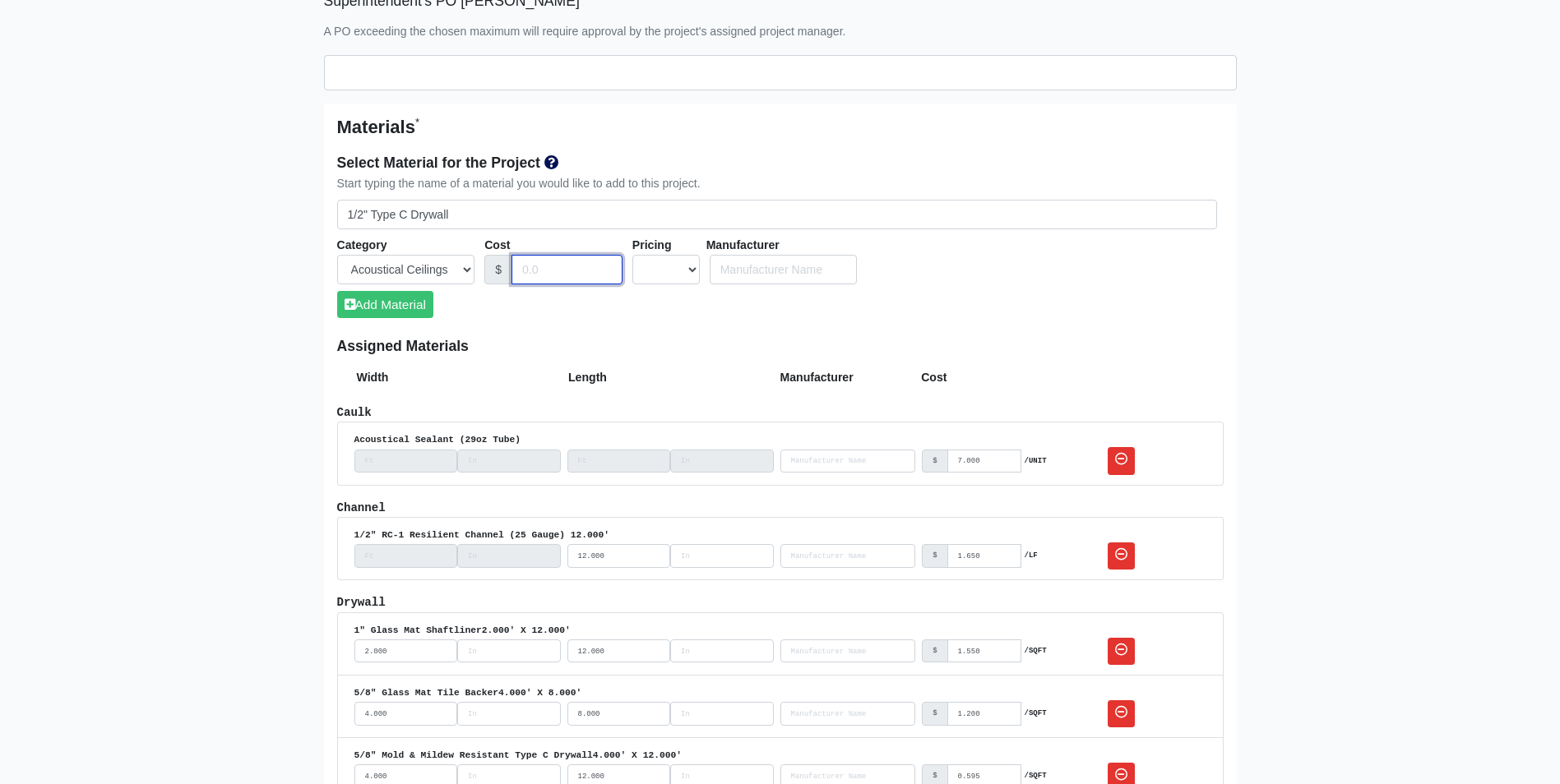
type input "."
select select
type input ".4"
select select
type input ".44"
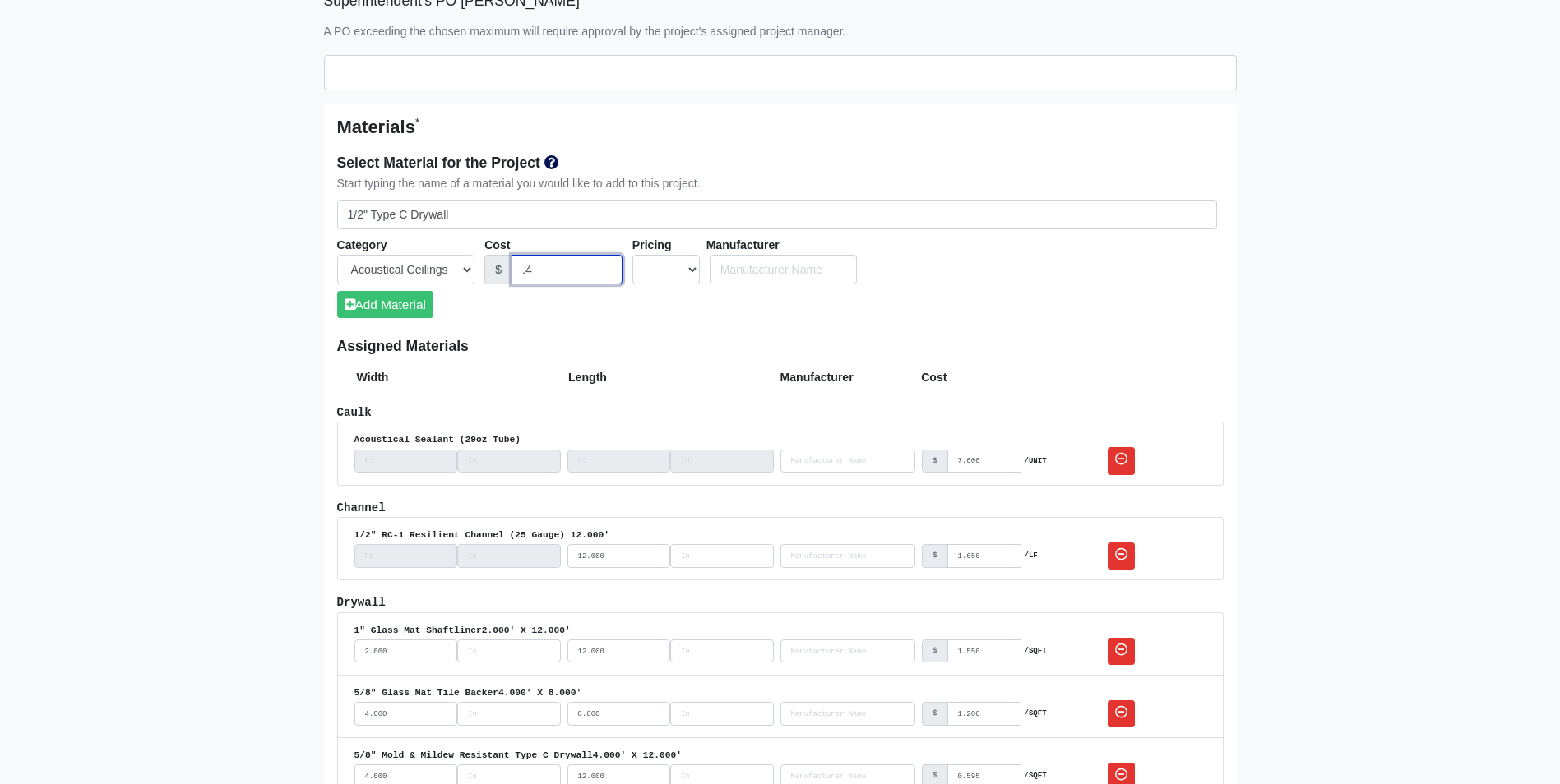
select select
type input ".441"
select select
type input ".441"
select select "0"
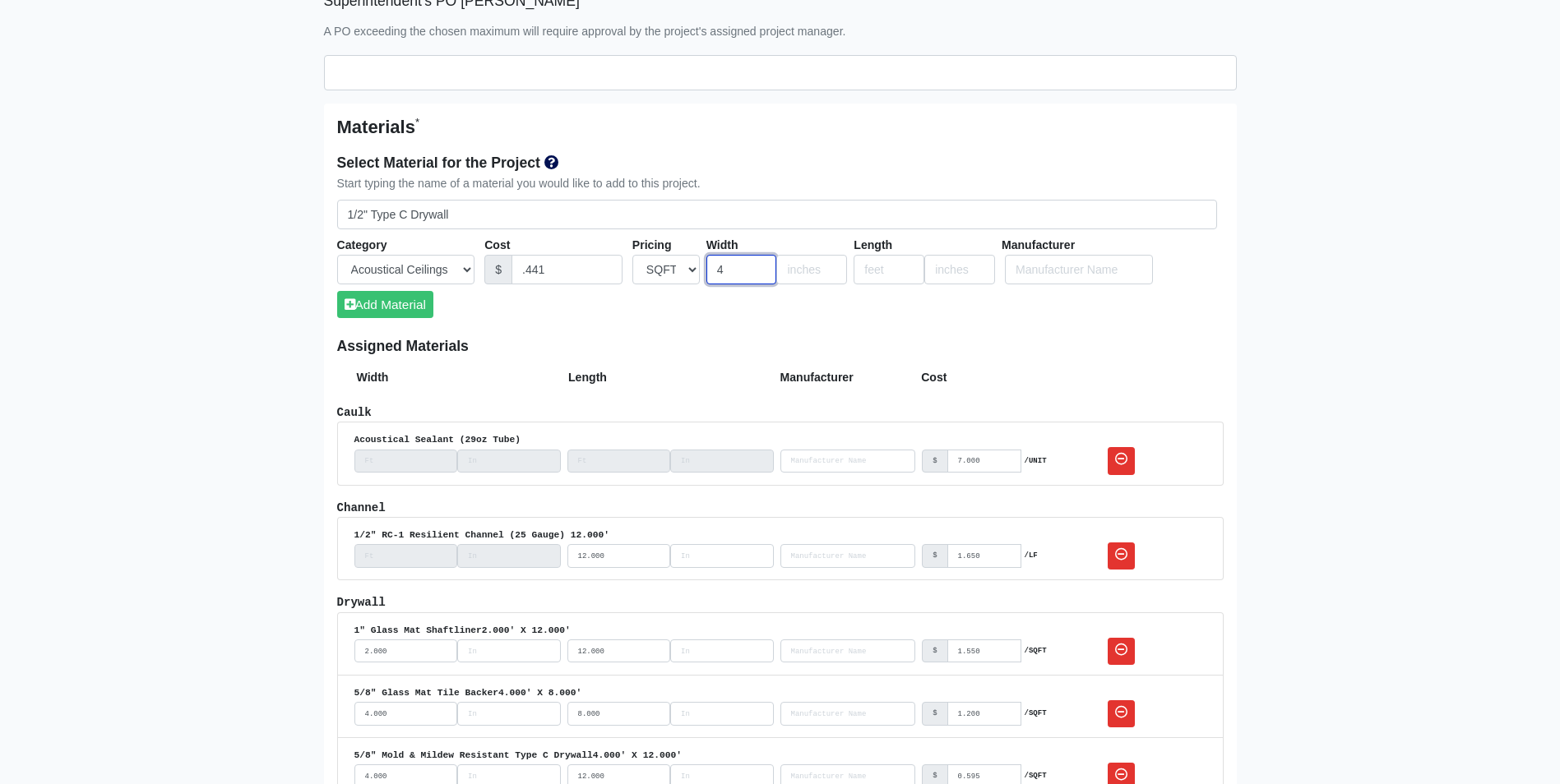
type input "4"
type input "12"
type input "USG Sheetrock Brand"
click at [384, 301] on button "Add Material" at bounding box center [385, 305] width 97 height 27
select select
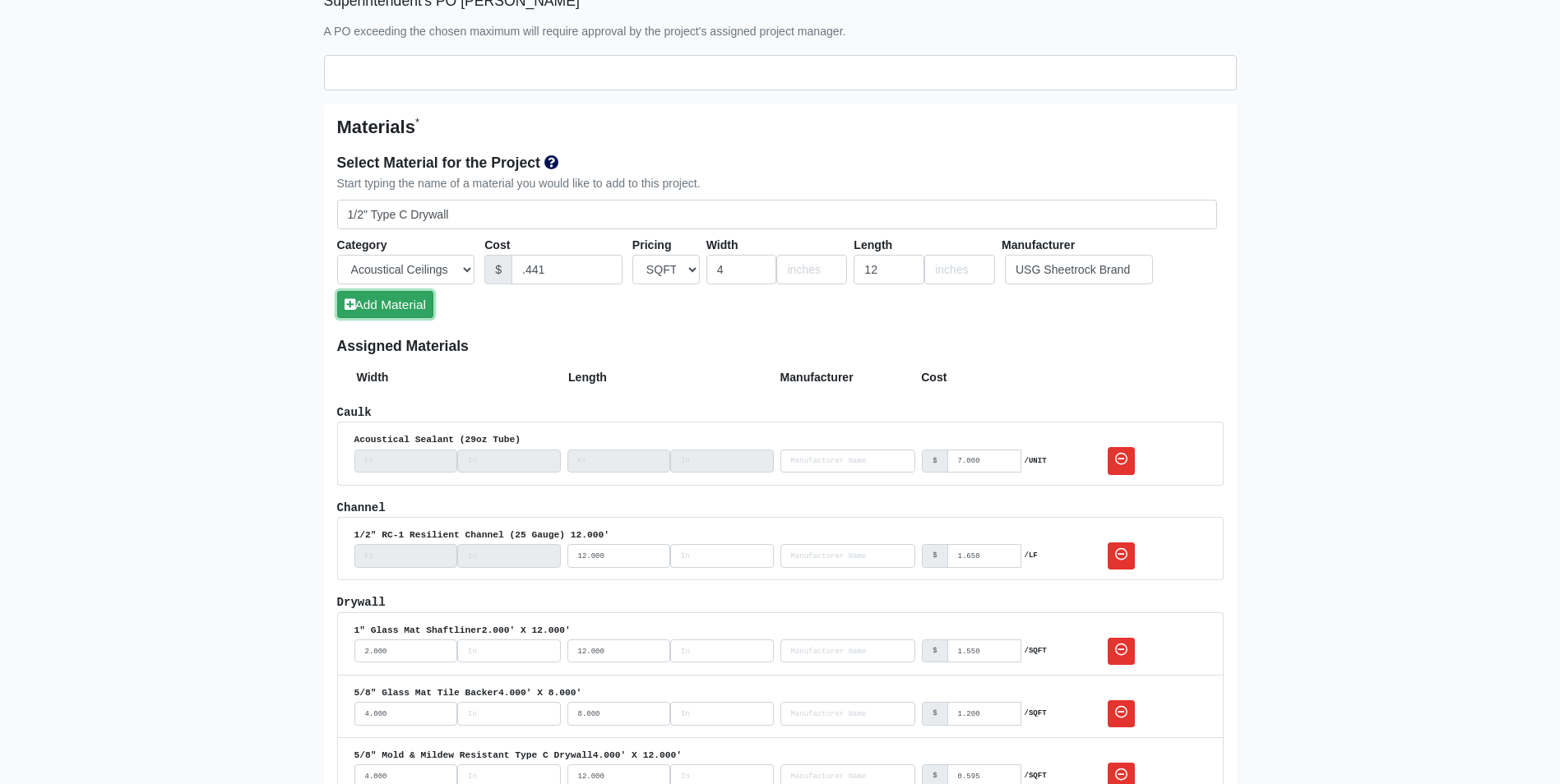
select select
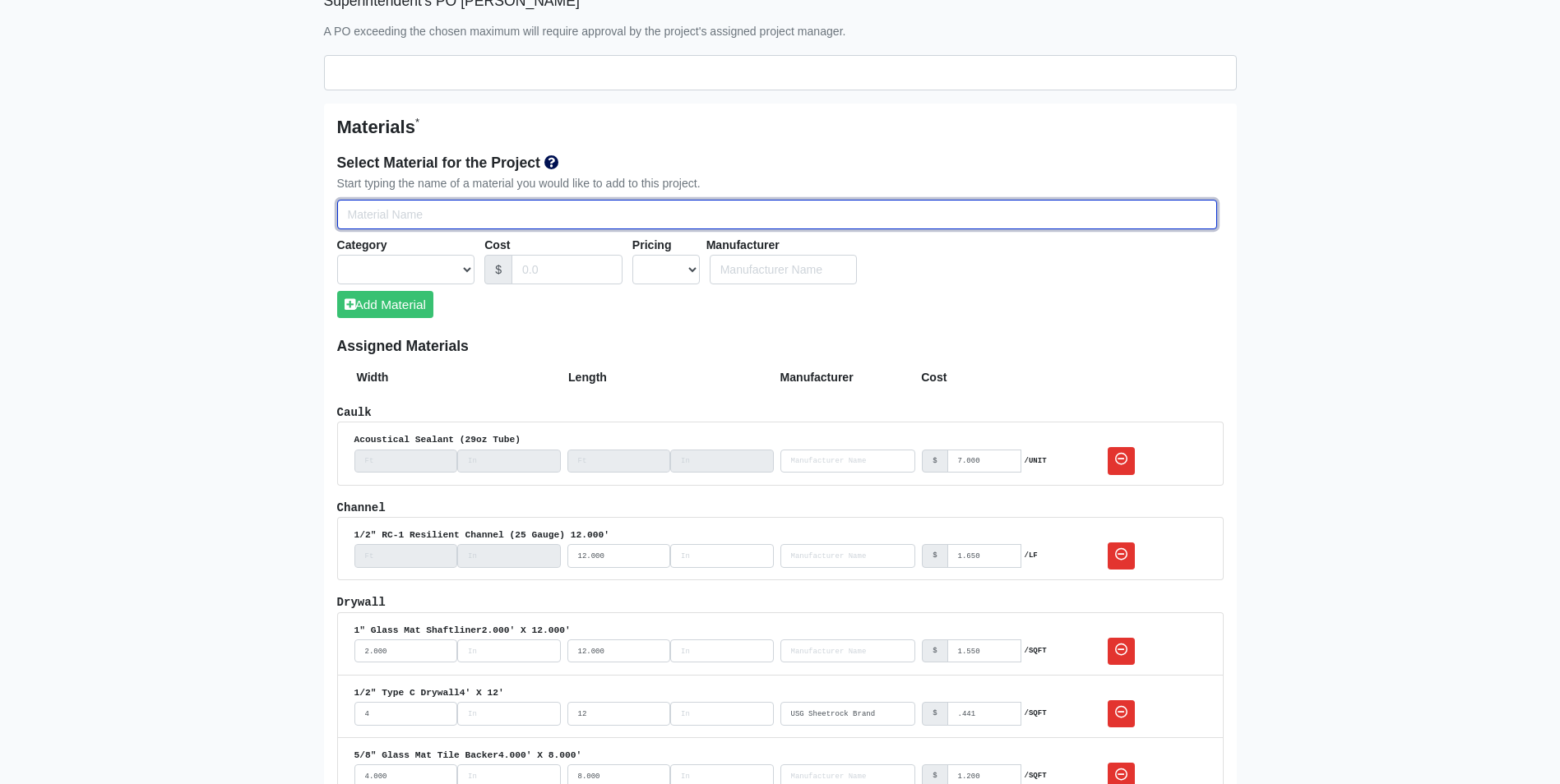
click at [363, 207] on input "Select Team Members for the Project" at bounding box center [777, 215] width 880 height 30
type input "c"
select select
type input "c-"
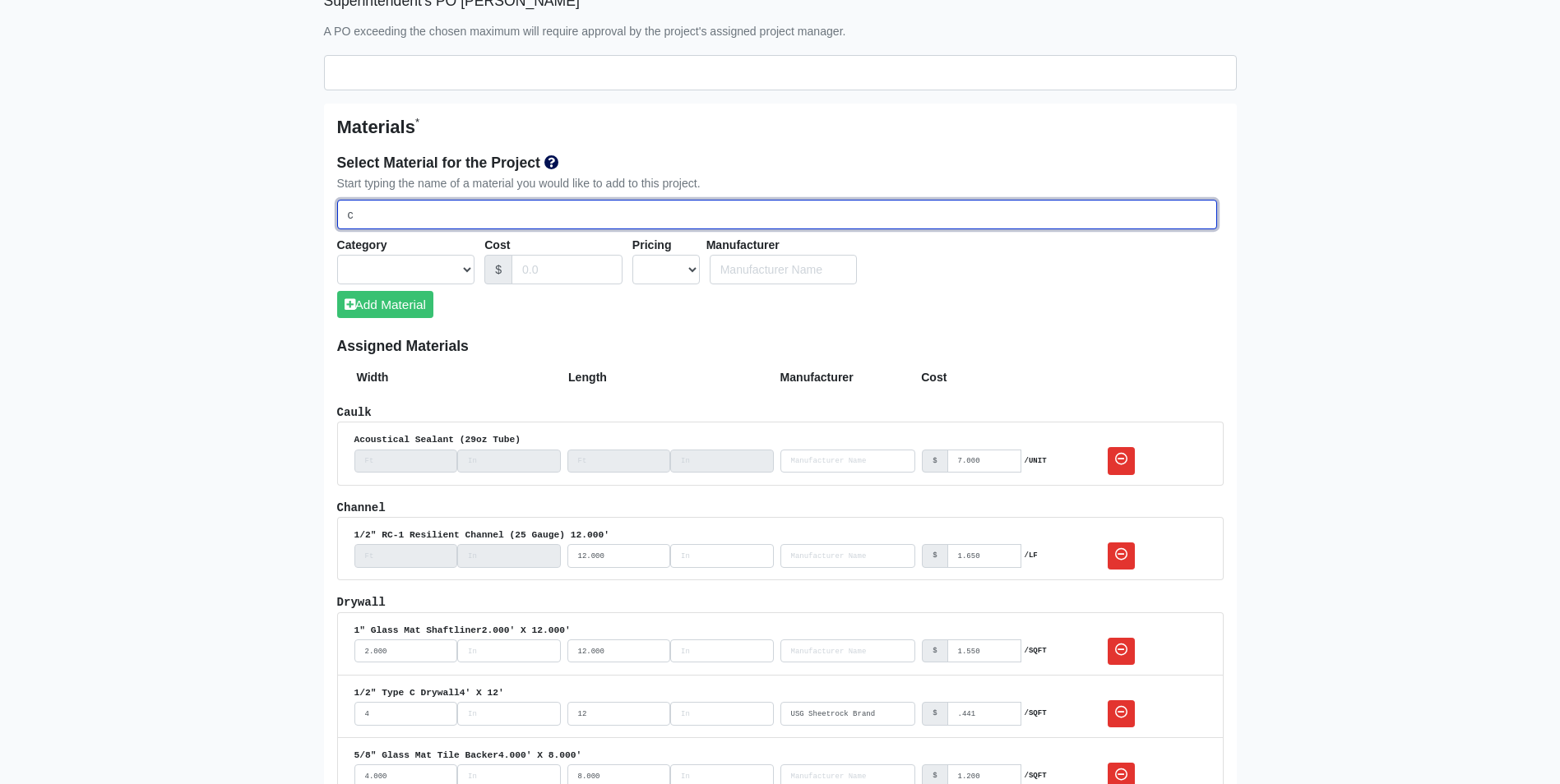
select select
type input "c-h"
select select
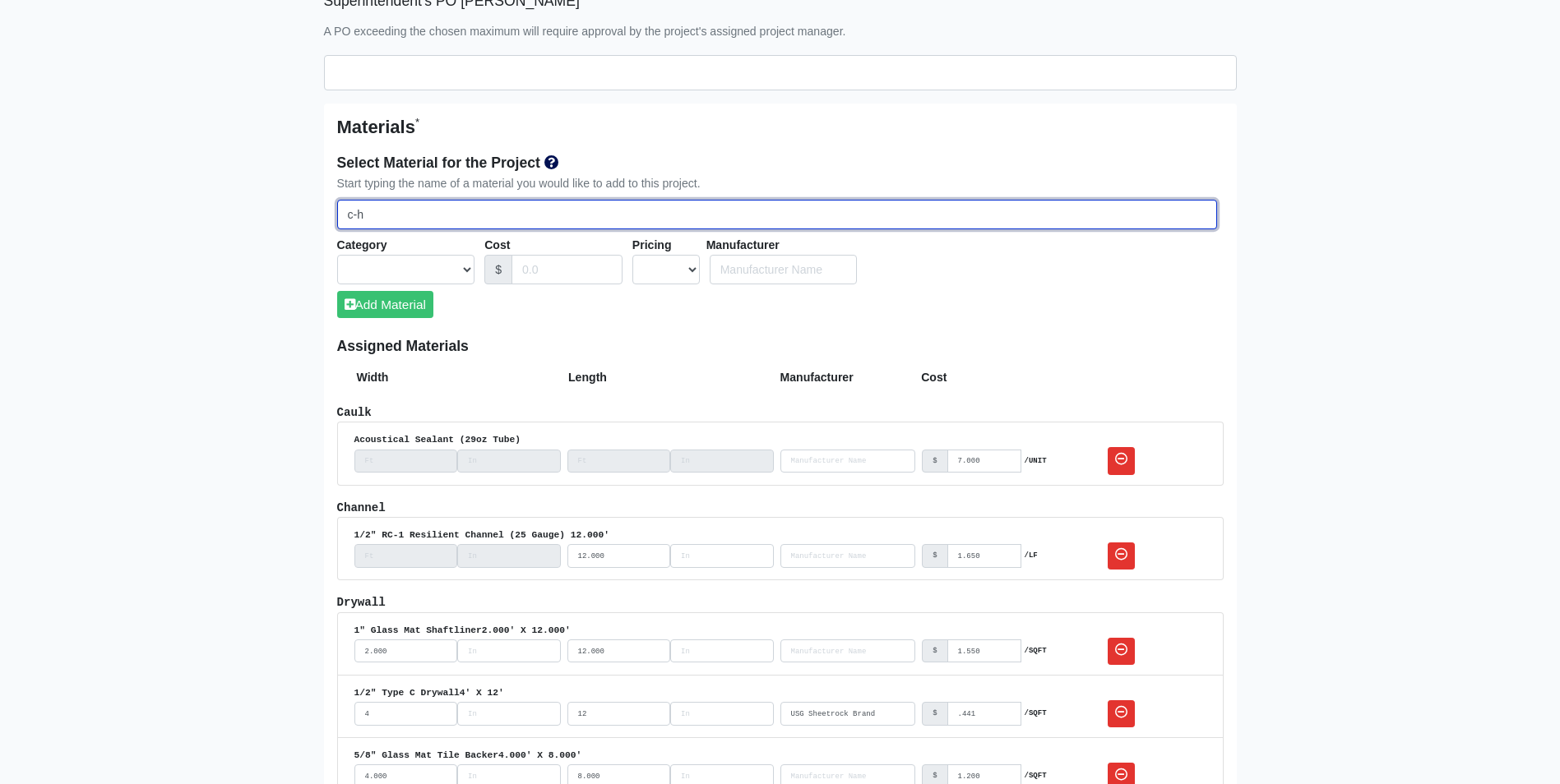
select select
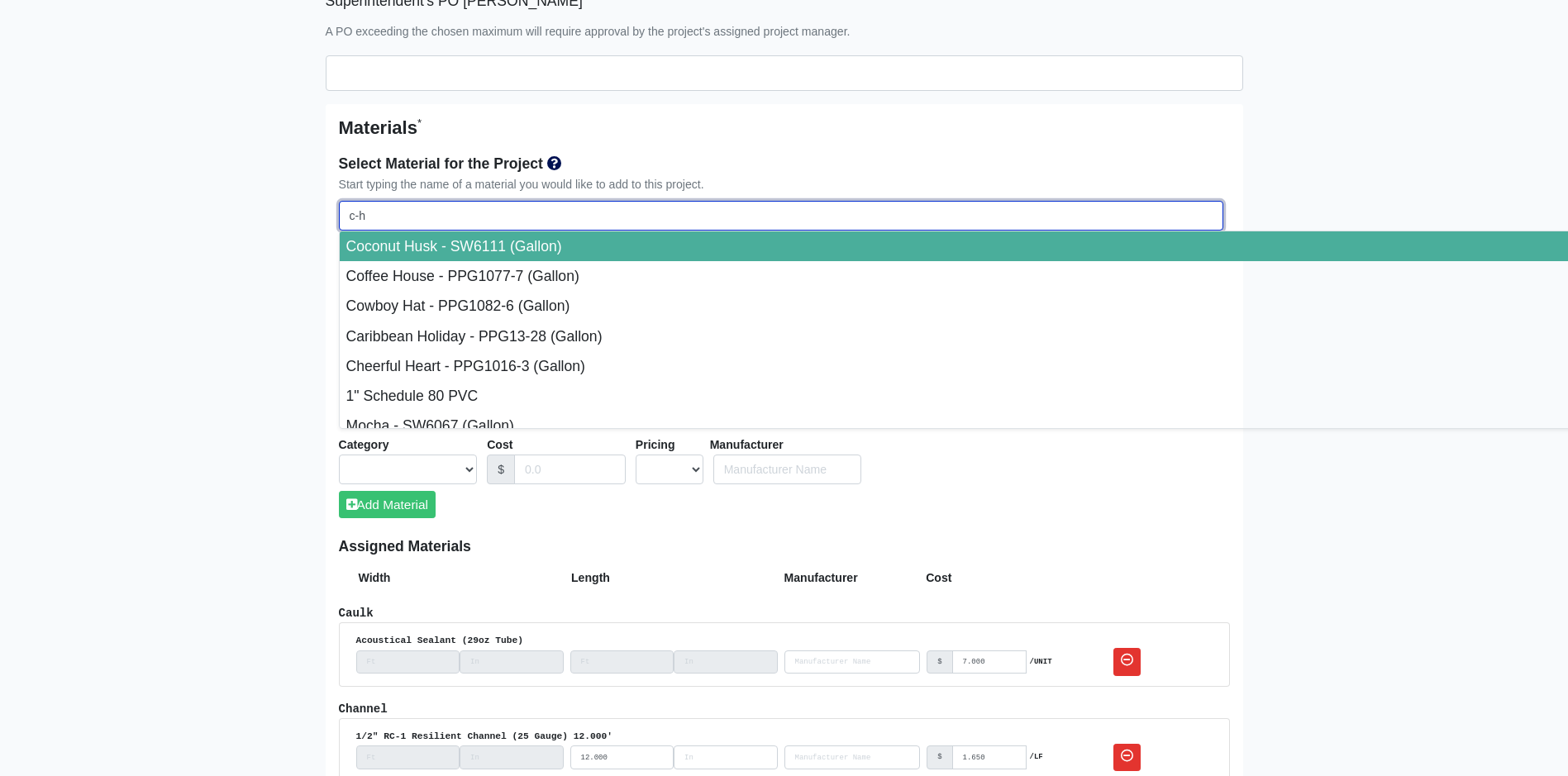
type input "c-h"
select select
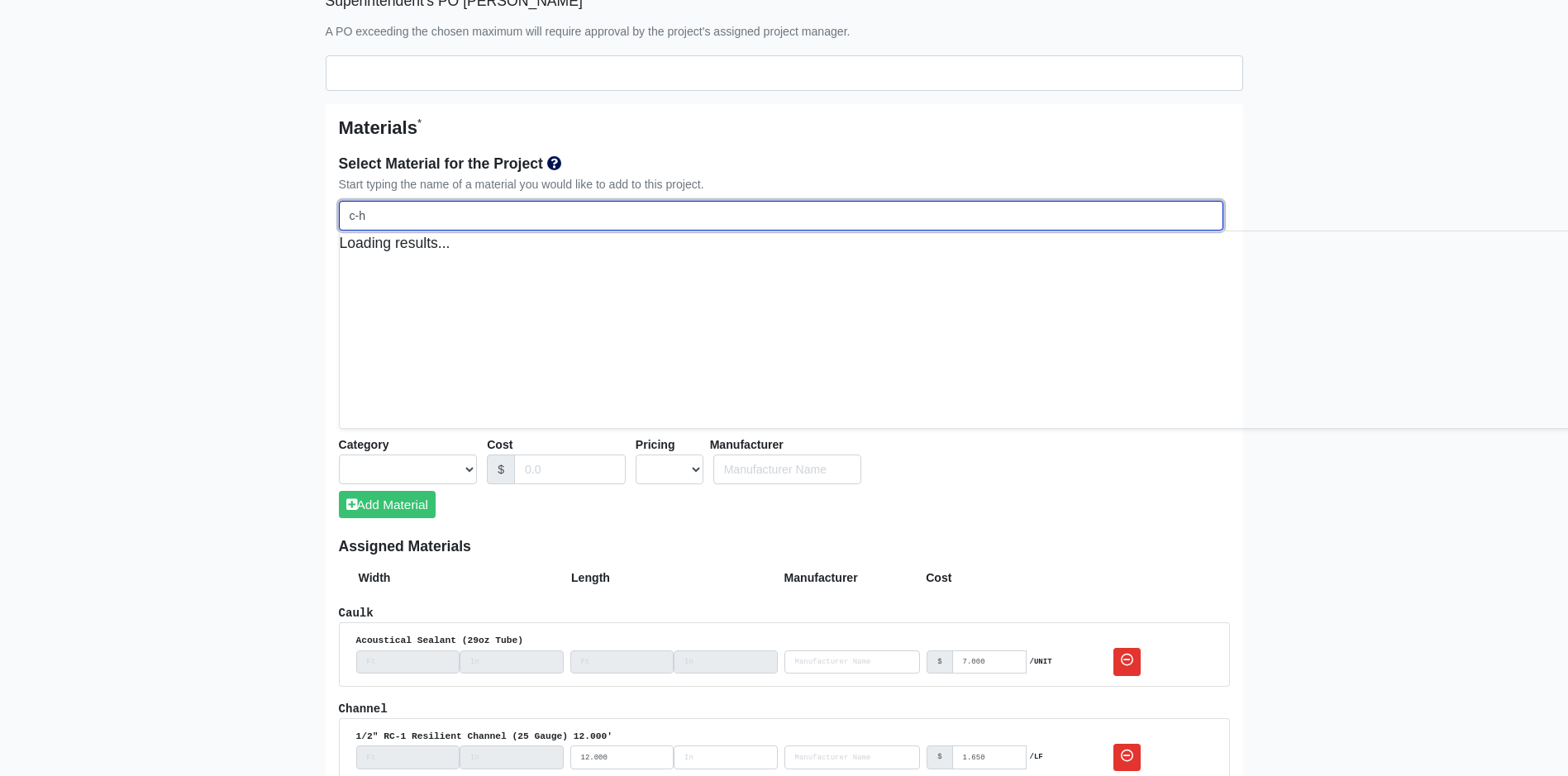
select select
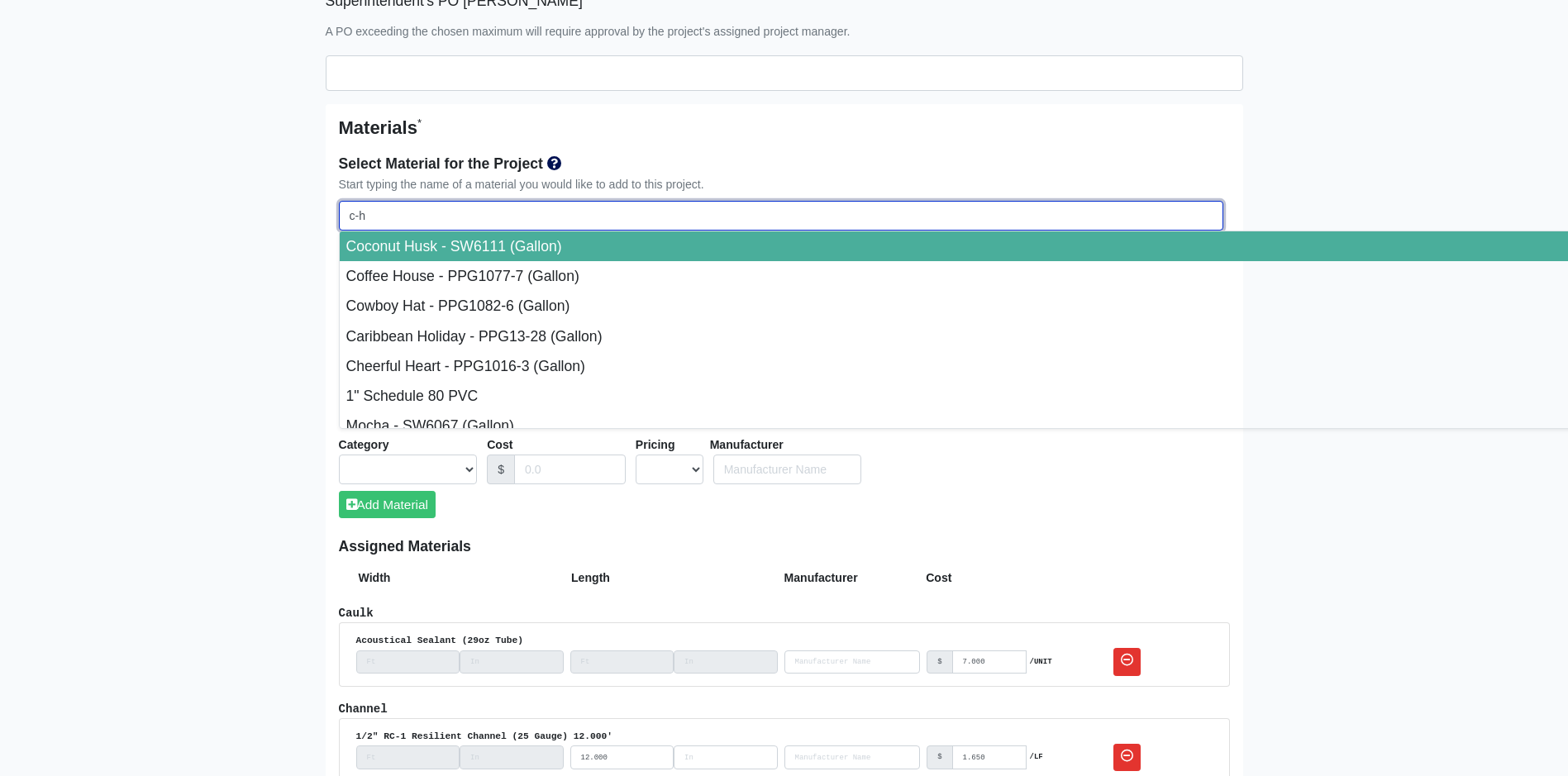
type input "c-h s"
select select
type input "c-h st"
select select
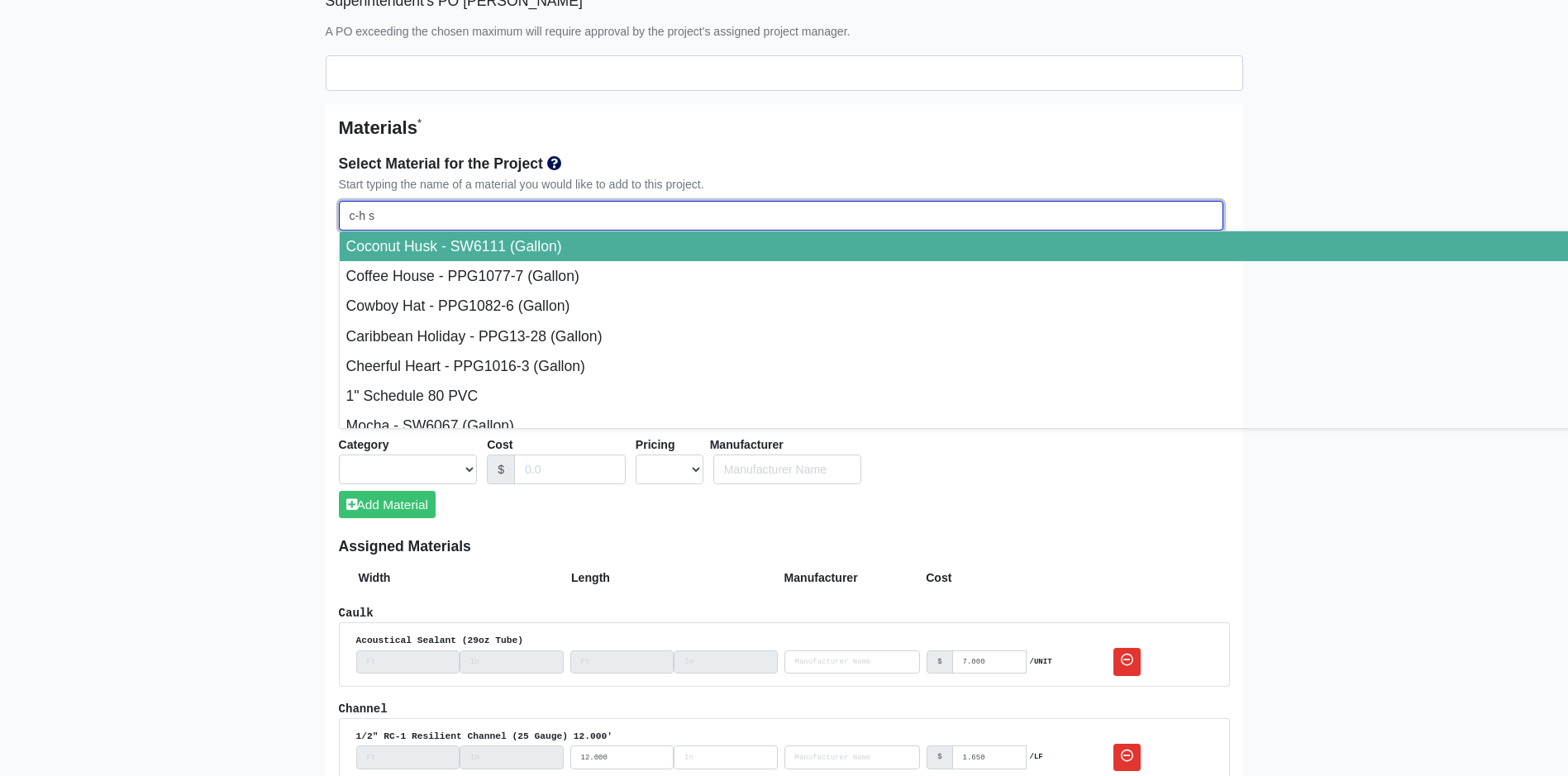
select select
type input "c-h stu"
select select
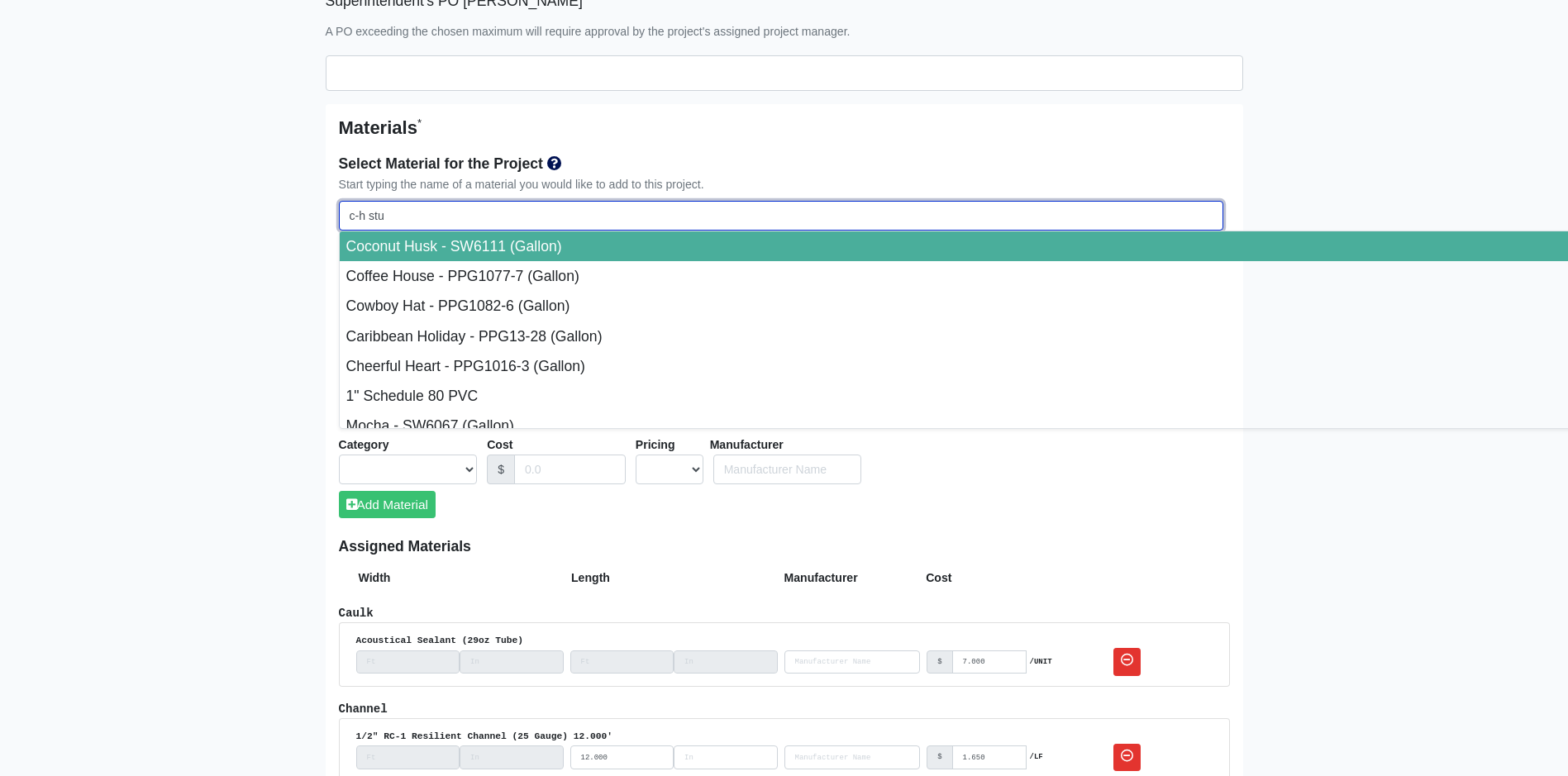
select select
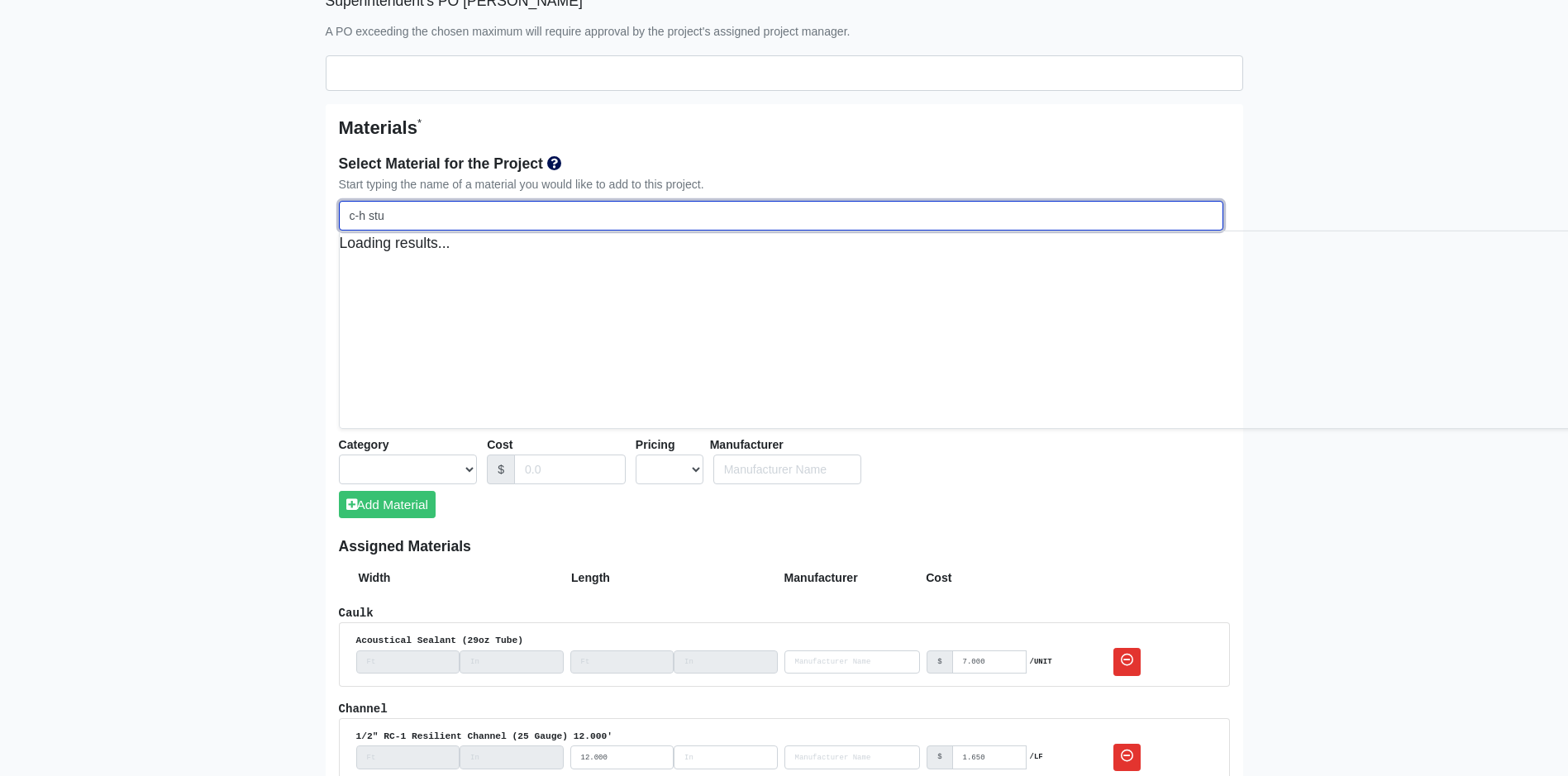
select select
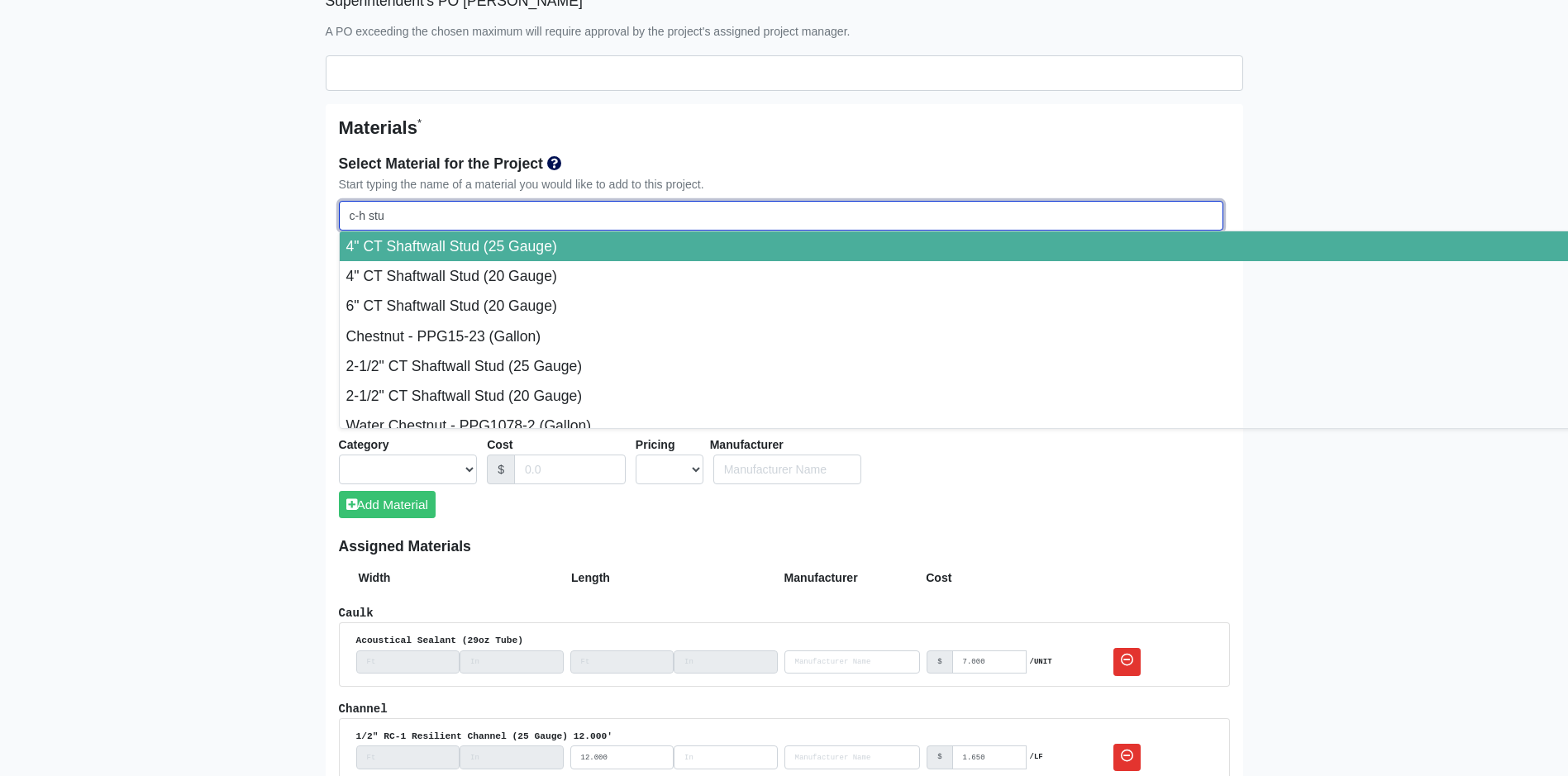
type input "c-h stud"
select select
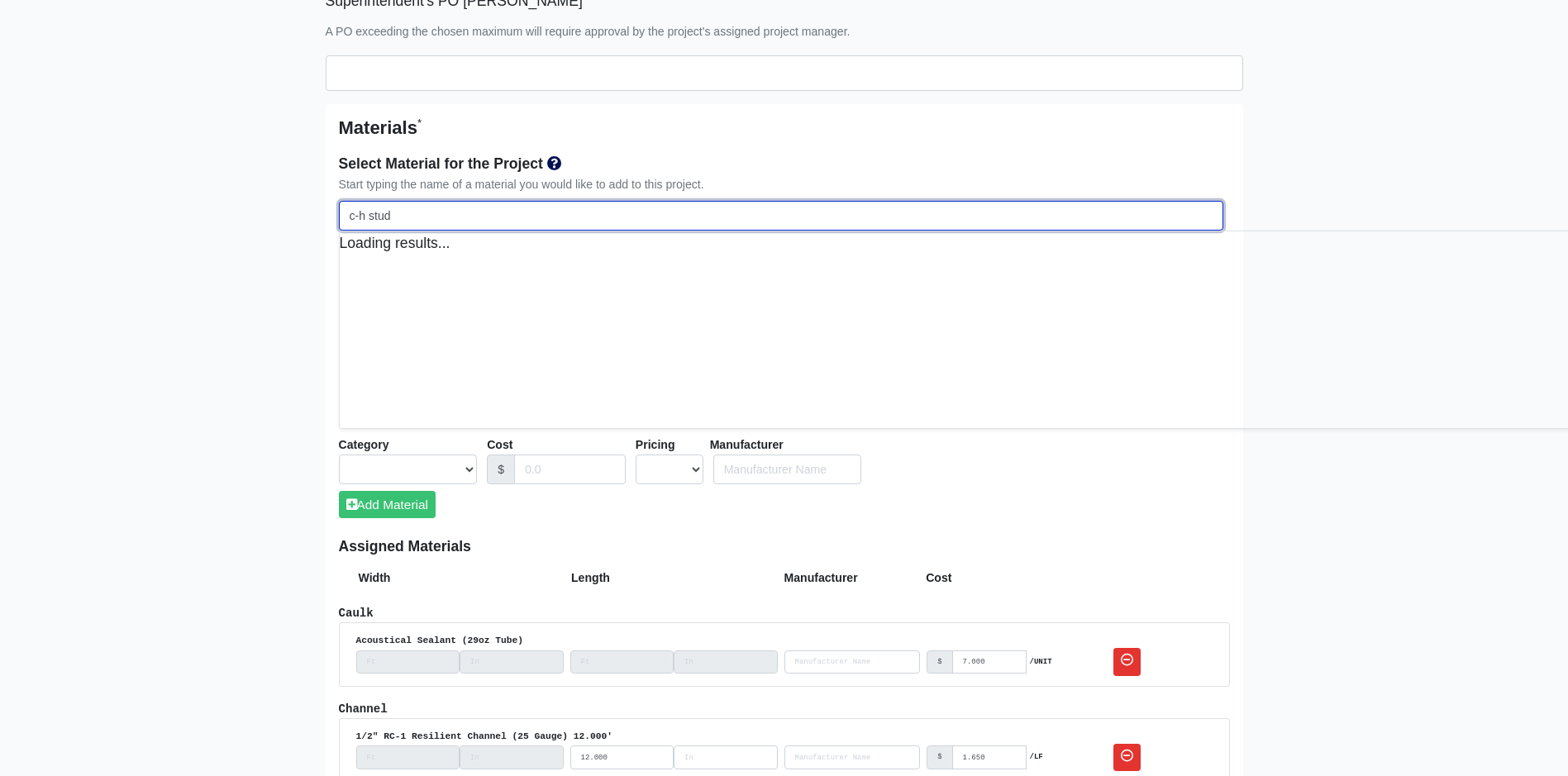
select select
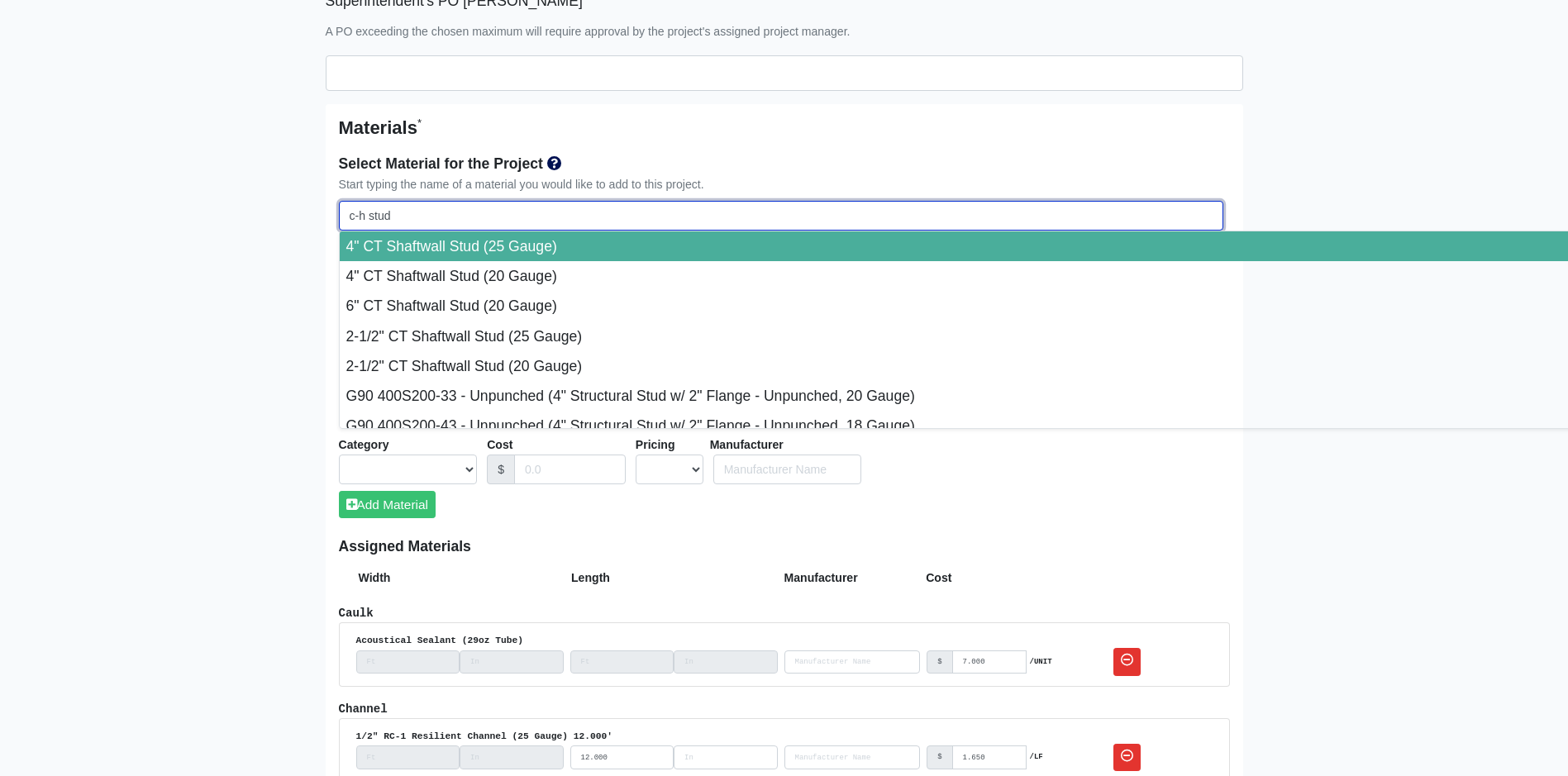
click at [359, 221] on input "c-h stud" at bounding box center [781, 216] width 884 height 31
type input "ch stud"
select select
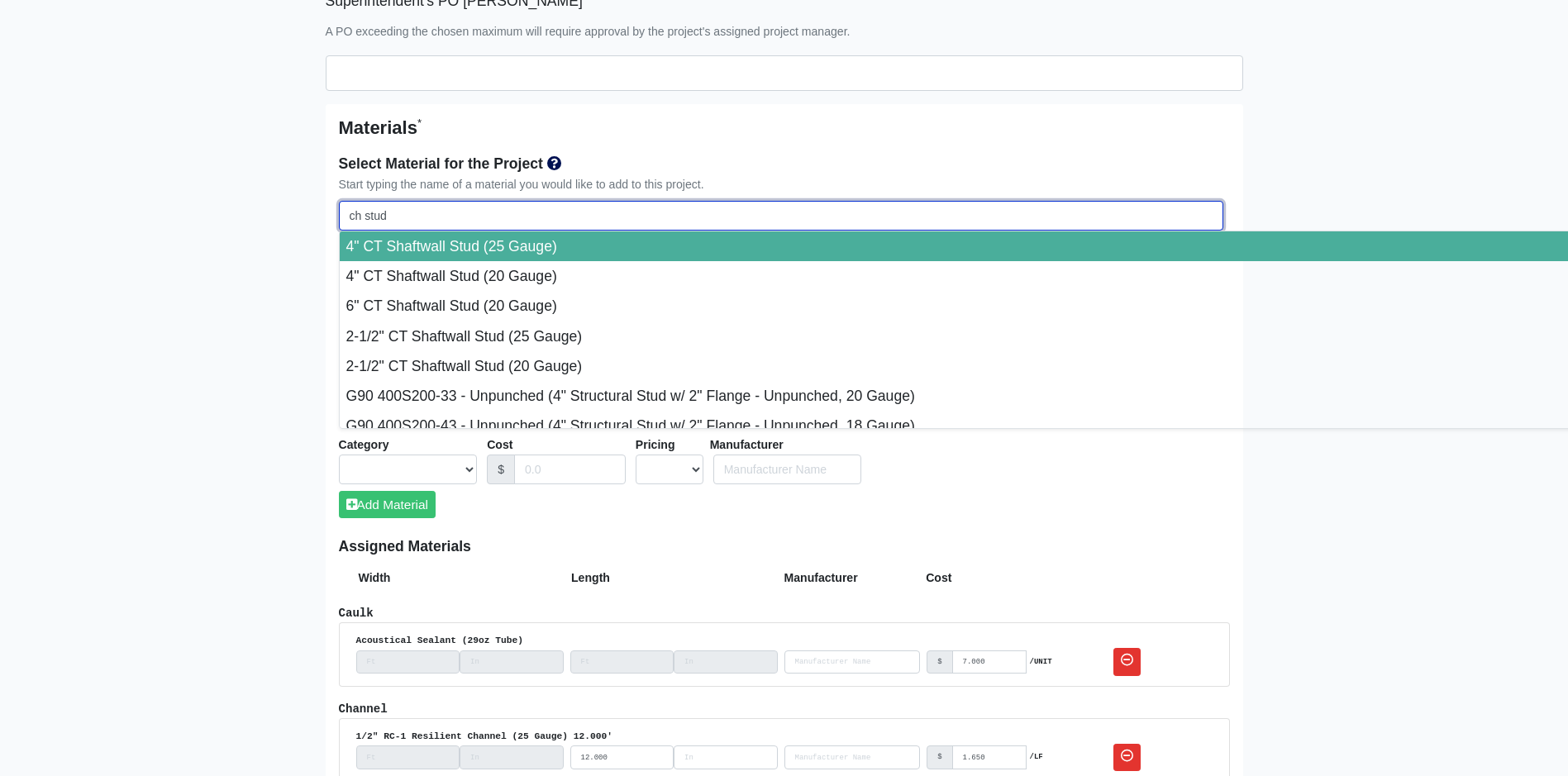
select select
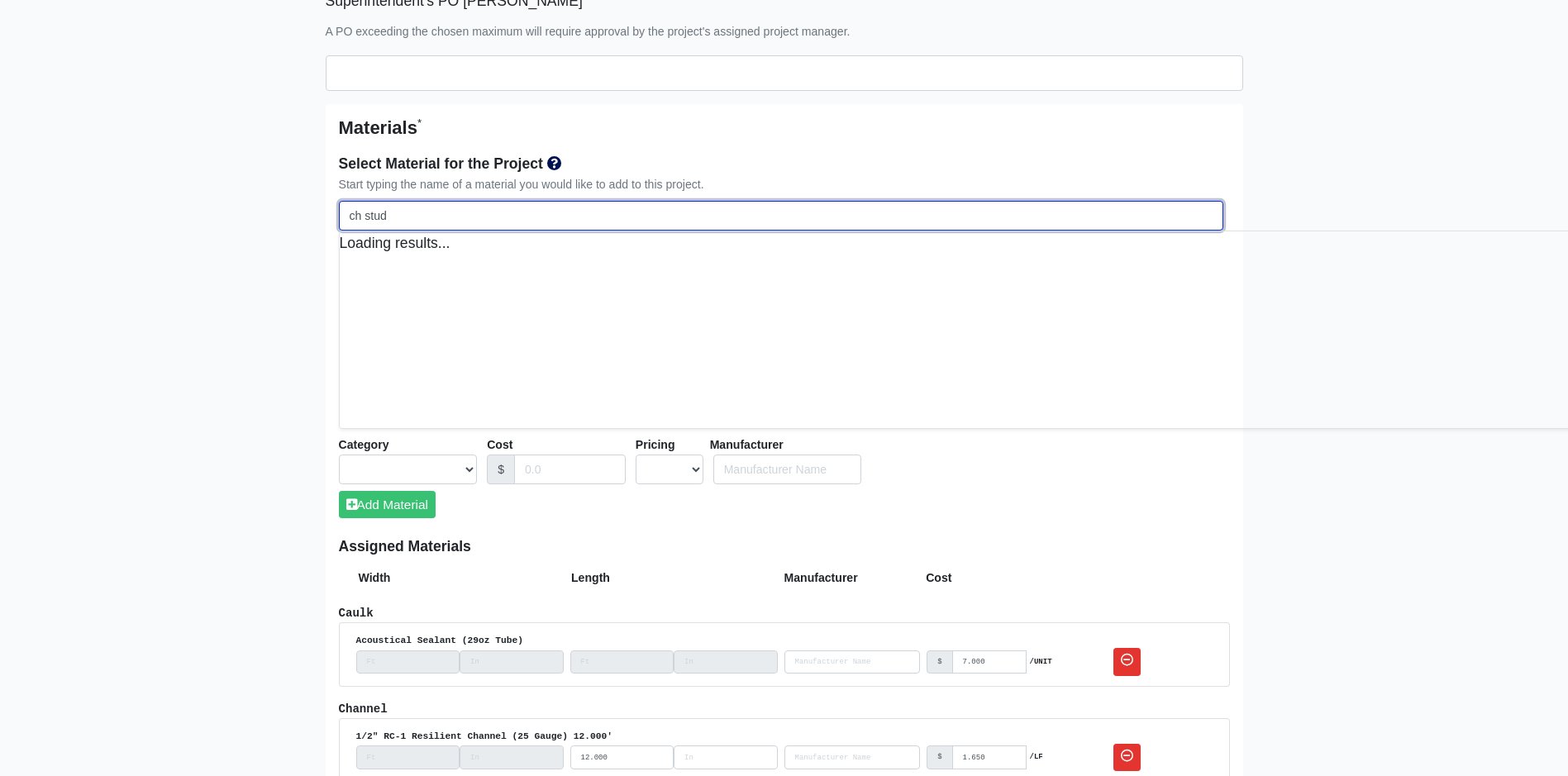
select select
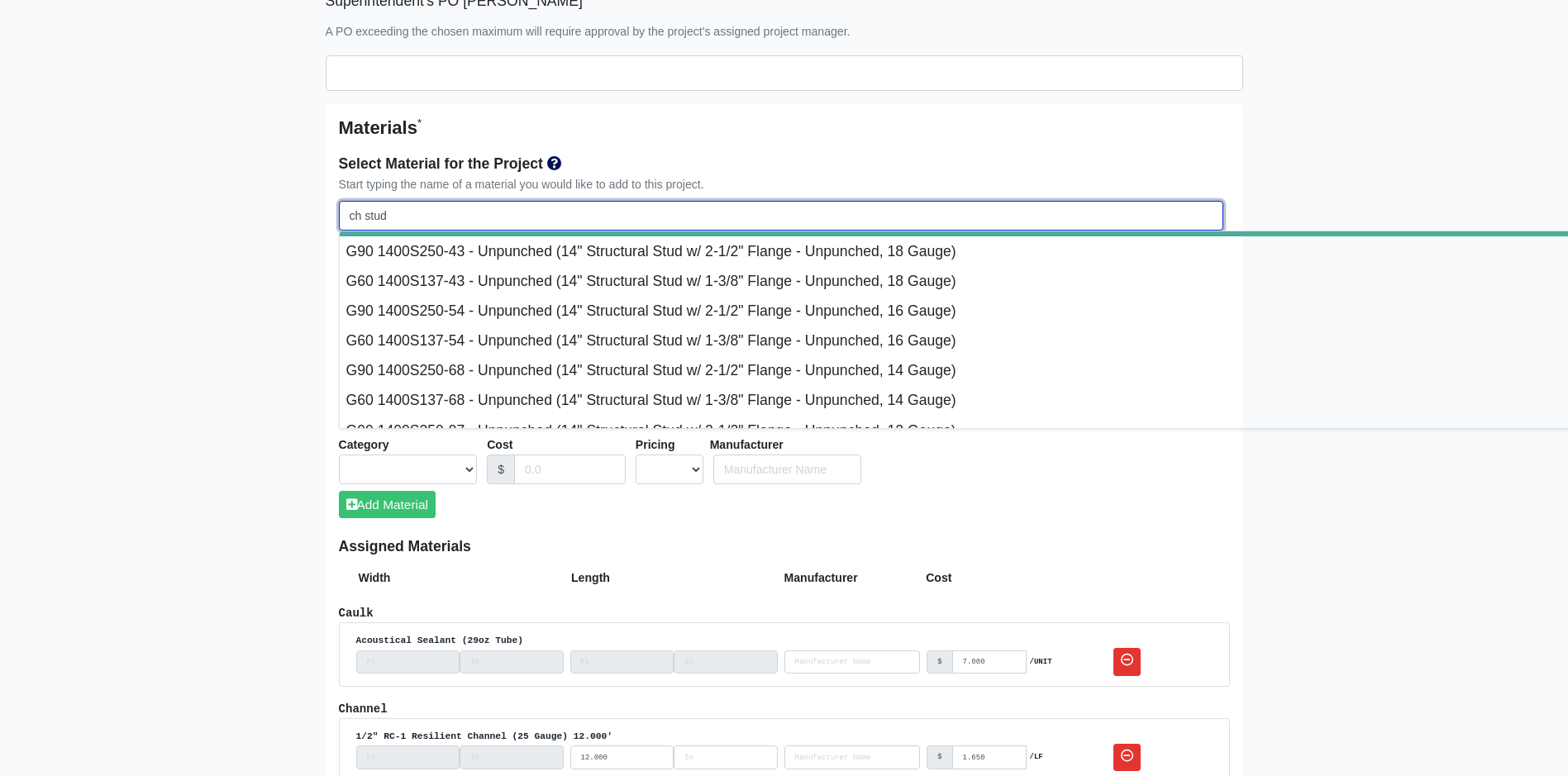
scroll to position [12638, 0]
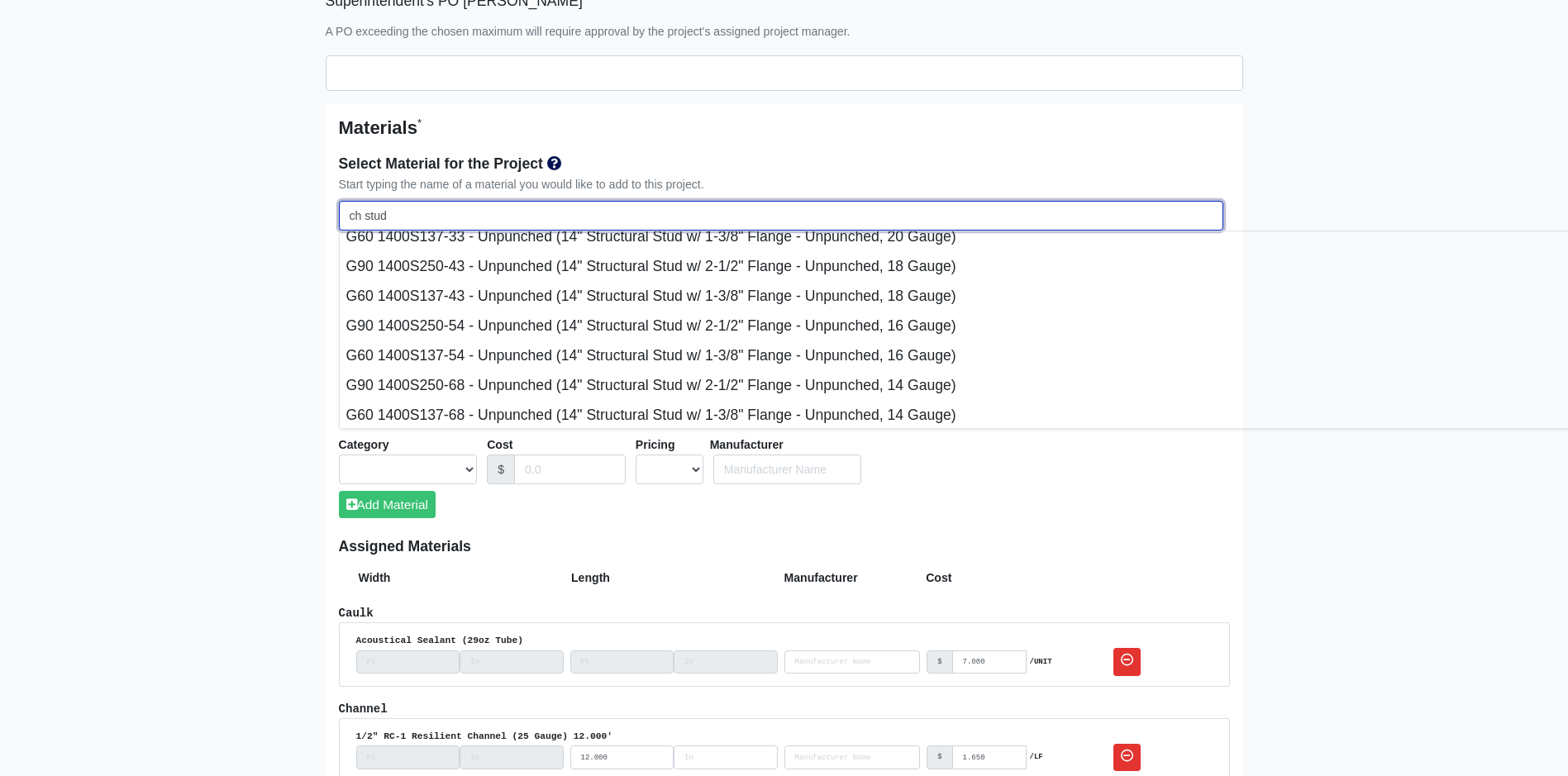
click at [413, 216] on input "ch stud" at bounding box center [781, 216] width 884 height 31
type input "ch stud"
